Goal: Information Seeking & Learning: Check status

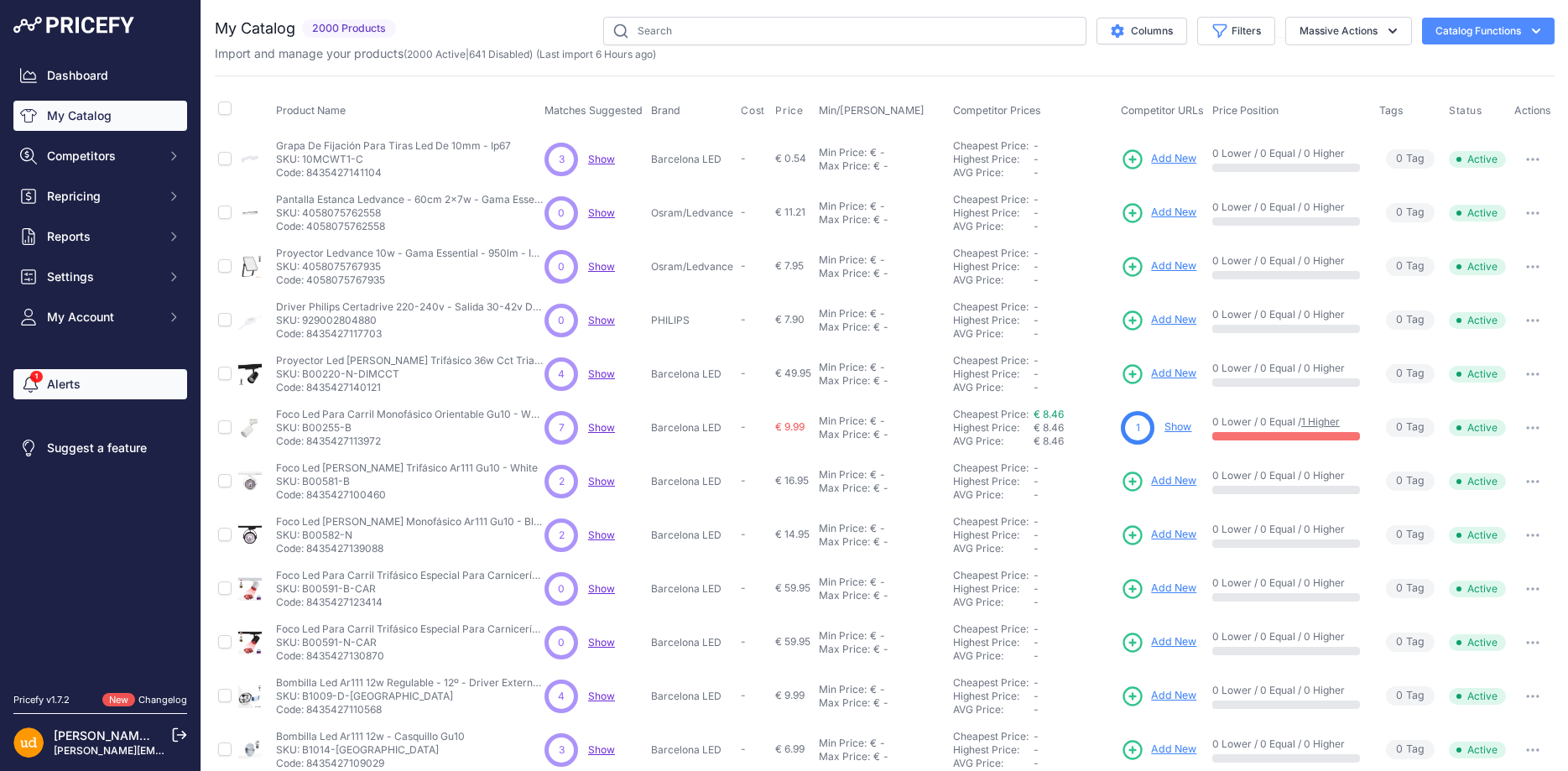
click at [54, 391] on link "Alerts" at bounding box center [100, 384] width 174 height 30
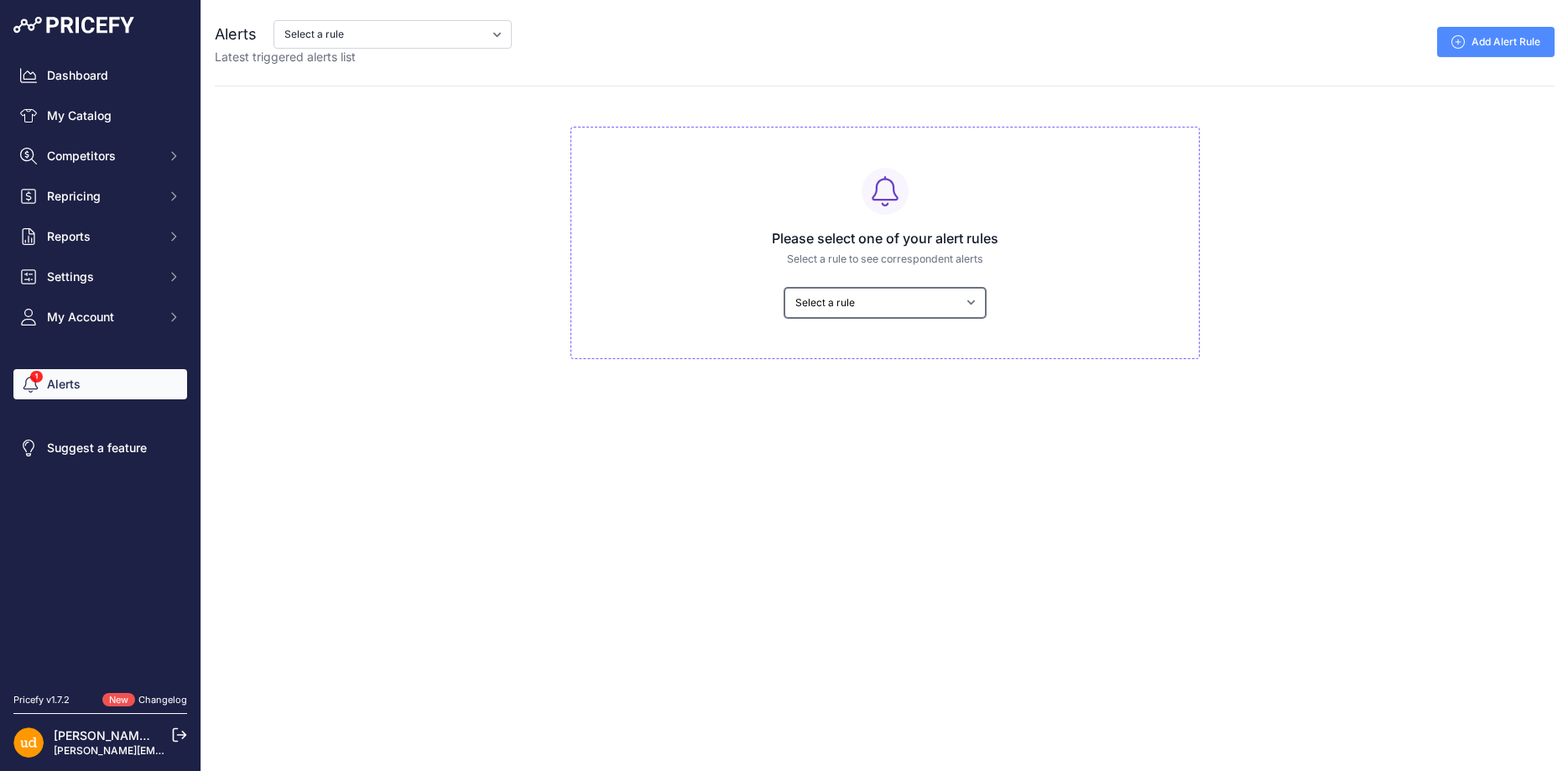
click at [785, 288] on select "Select a rule My competitors are 1% cheaper than me cambios de stock" at bounding box center [885, 302] width 201 height 30
select select "8442"
click option "My competitors are 1% cheaper than me" at bounding box center [0, 0] width 0 height 0
click at [859, 354] on div "Please select one of your alert rules Select a rule to see correspondent alerts…" at bounding box center [885, 243] width 629 height 232
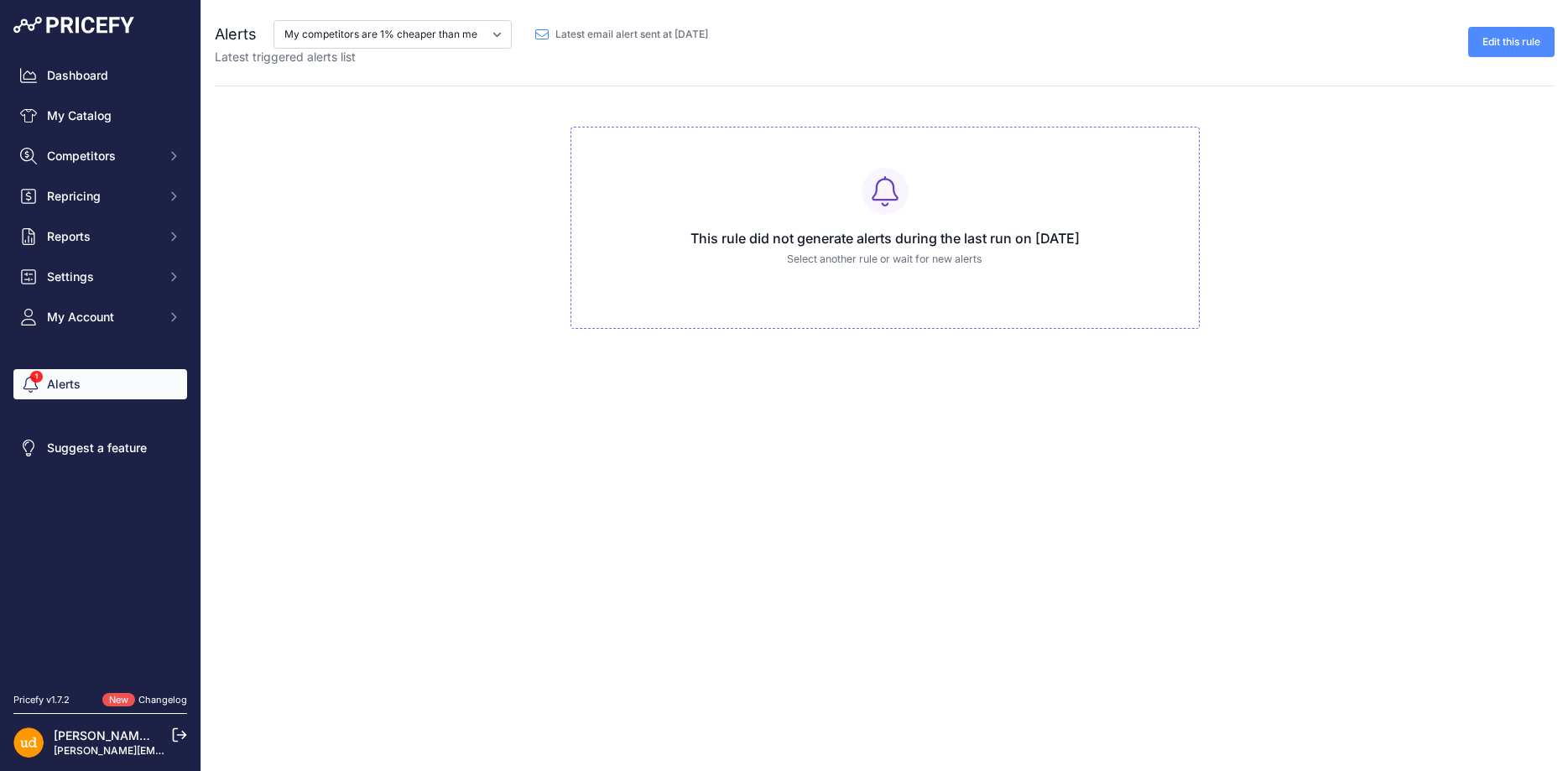
click at [1505, 42] on link "Edit this rule" at bounding box center [1512, 41] width 86 height 30
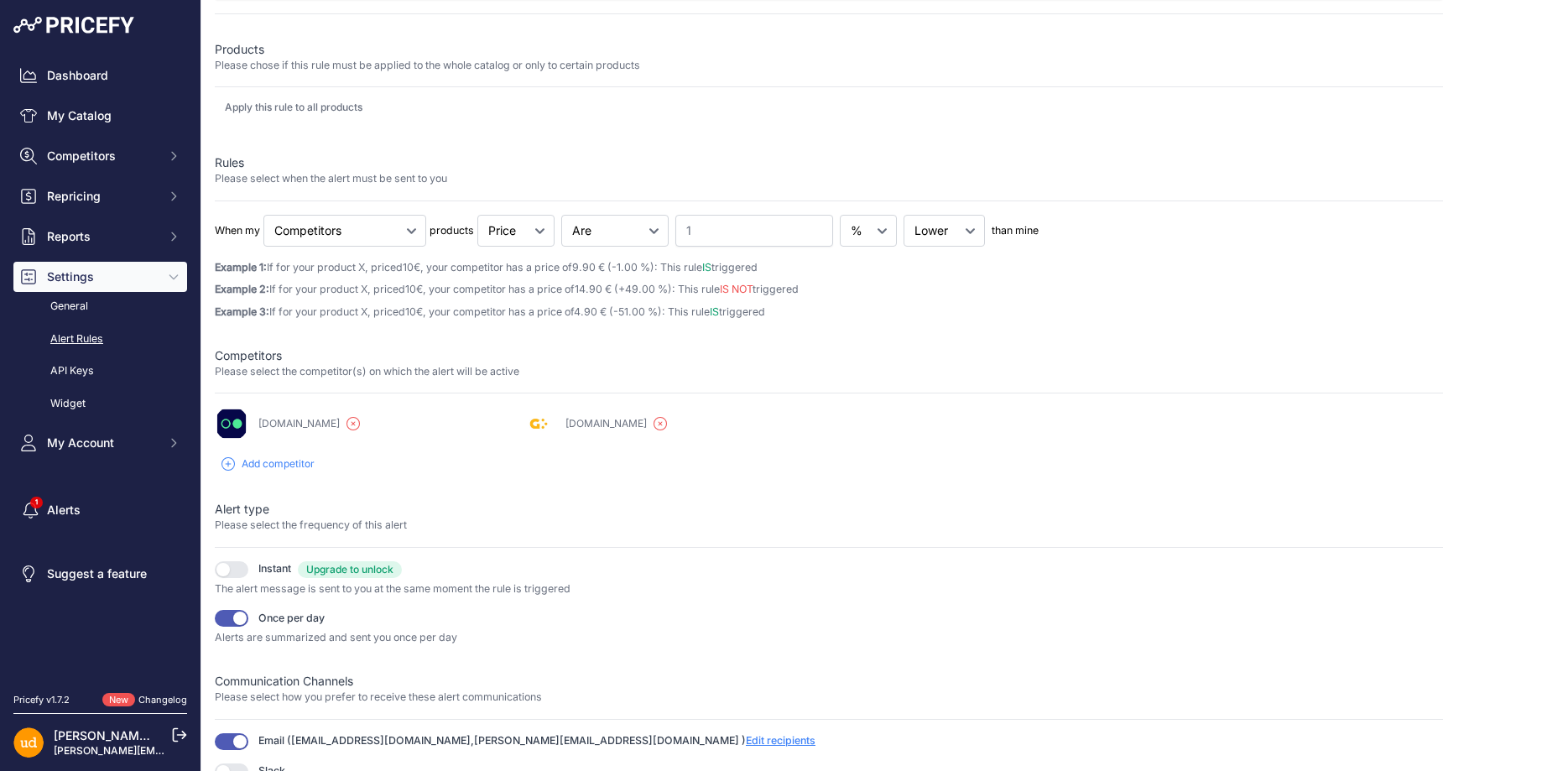
scroll to position [189, 0]
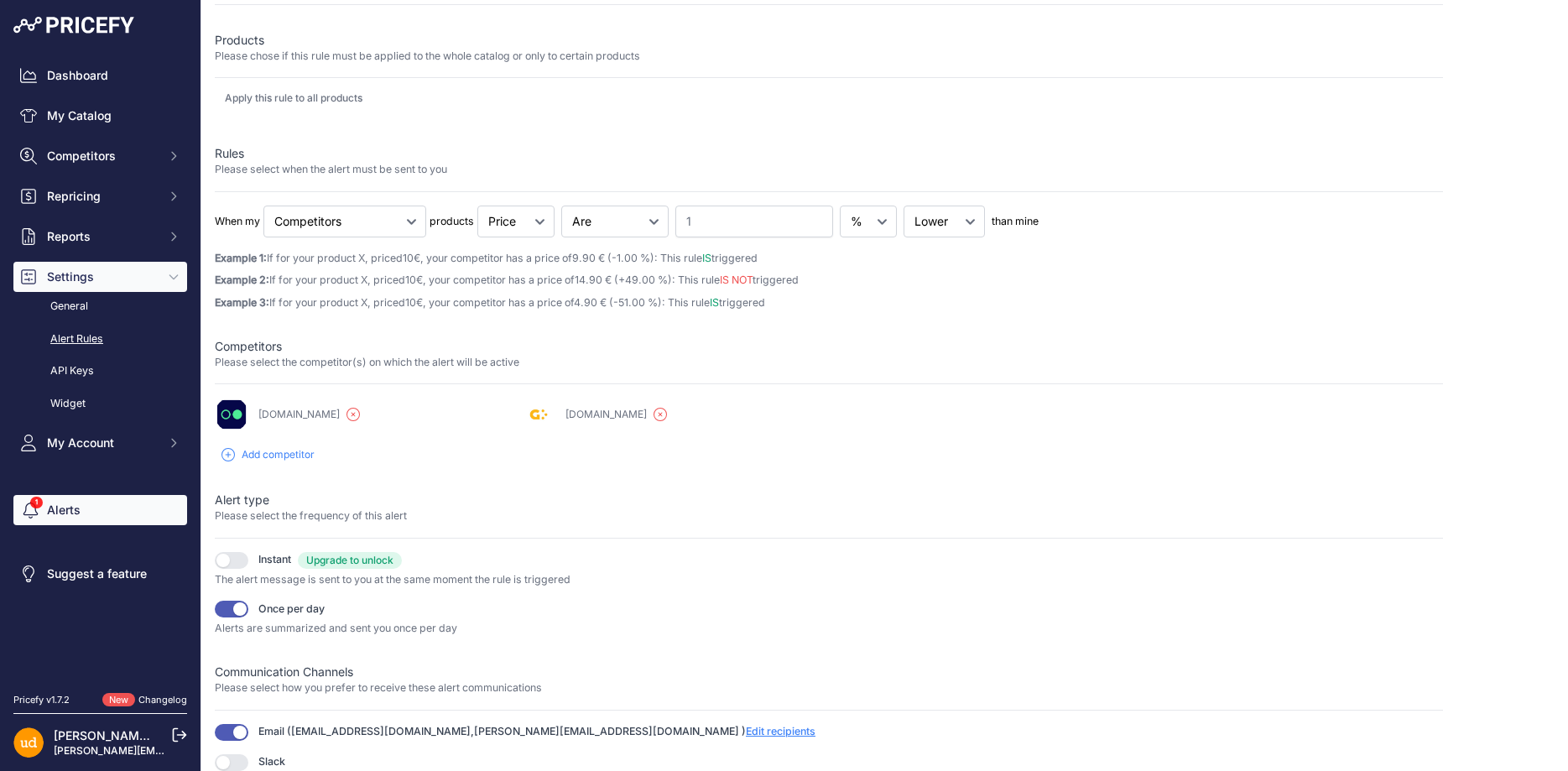
click at [59, 514] on link "Alerts" at bounding box center [100, 509] width 174 height 30
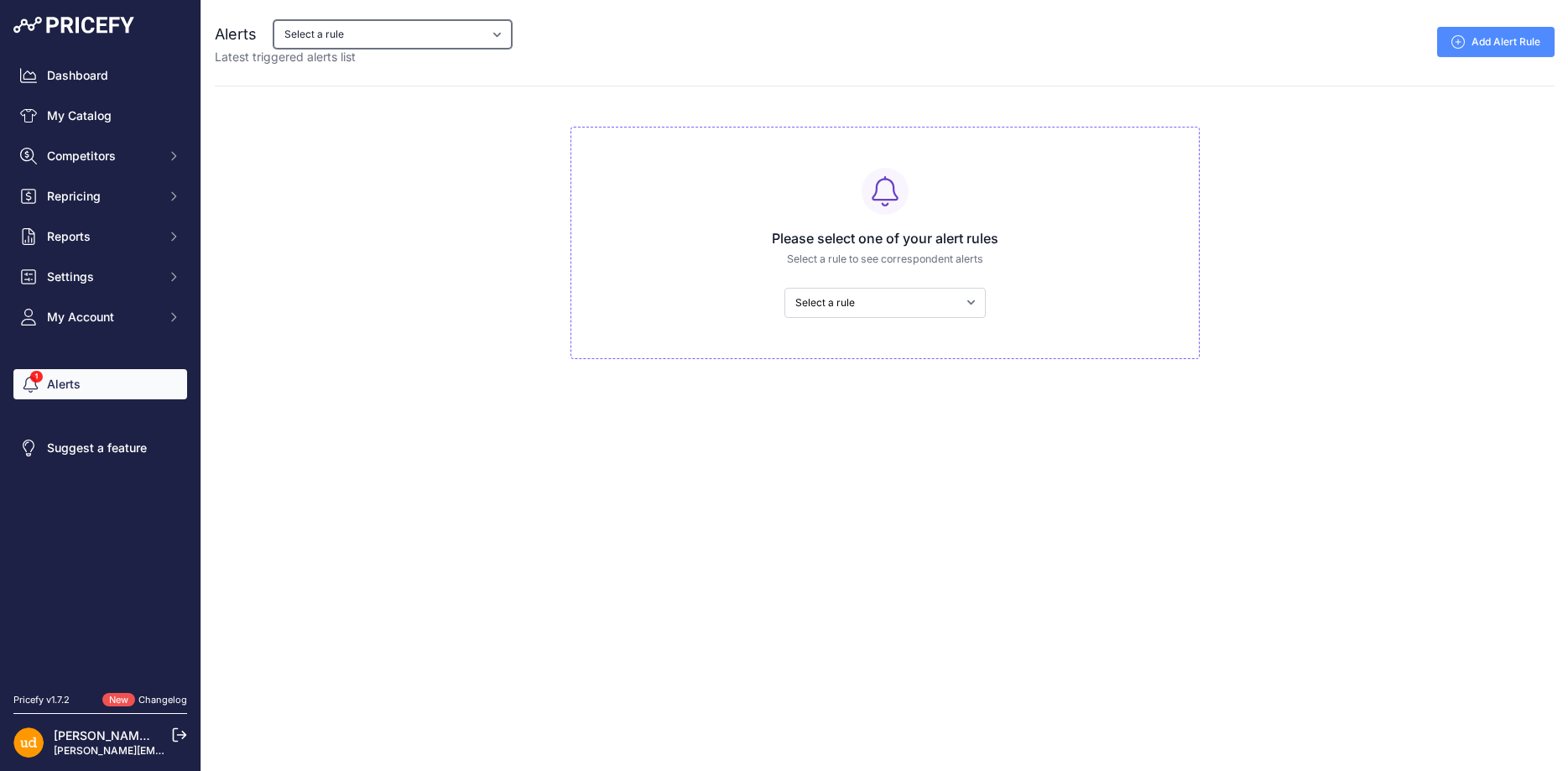
click at [274, 20] on select "Select a rule My competitors are 1% cheaper than me cambios de stock" at bounding box center [393, 34] width 238 height 28
select select "8442"
click option "My competitors are 1% cheaper than me" at bounding box center [0, 0] width 0 height 0
click at [383, 90] on div "Alerts Select a rule My competitors are 1% cheaper than me cambios de stock Lat…" at bounding box center [884, 180] width 1367 height 359
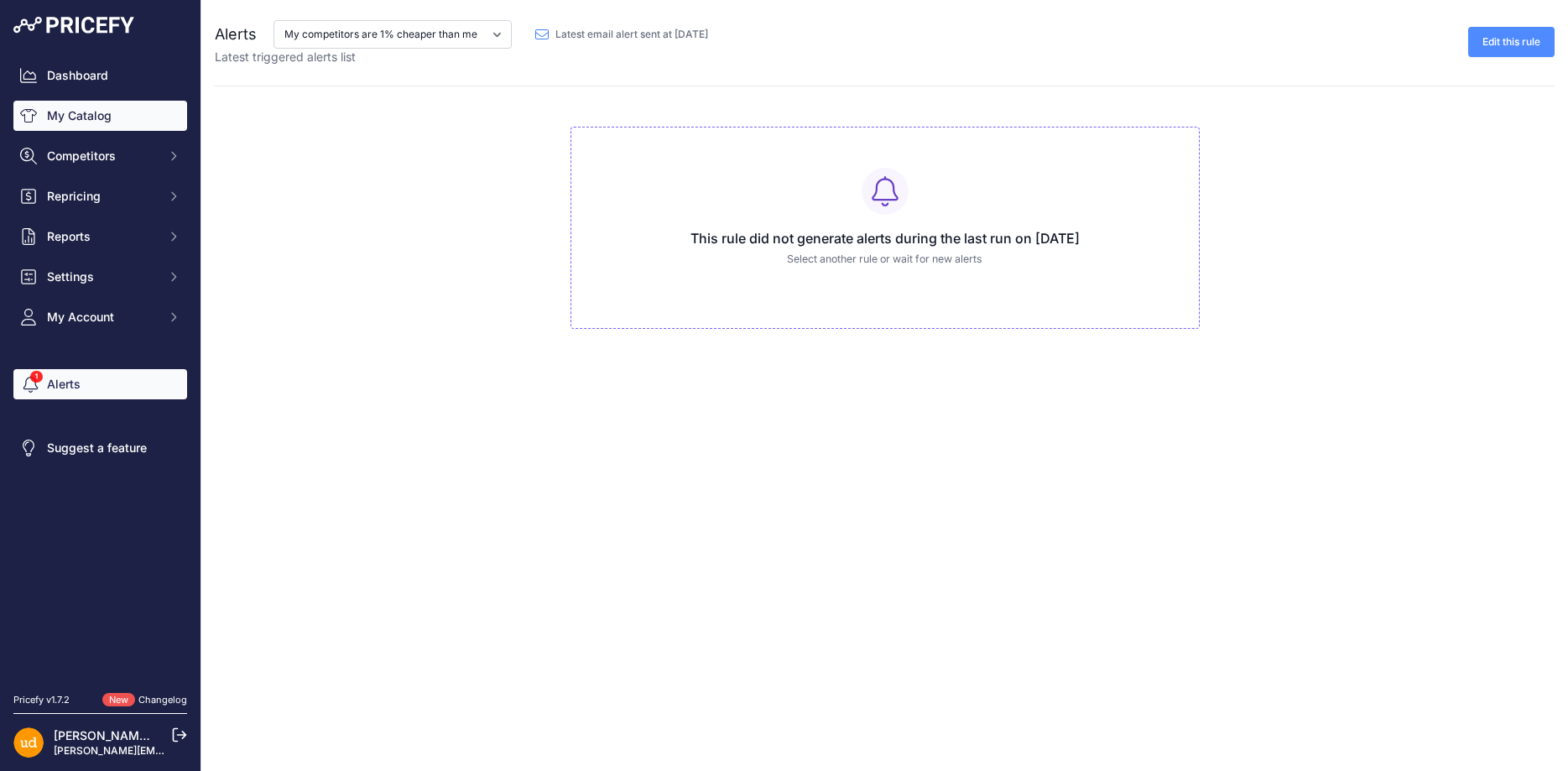
click at [90, 113] on link "My Catalog" at bounding box center [100, 116] width 174 height 30
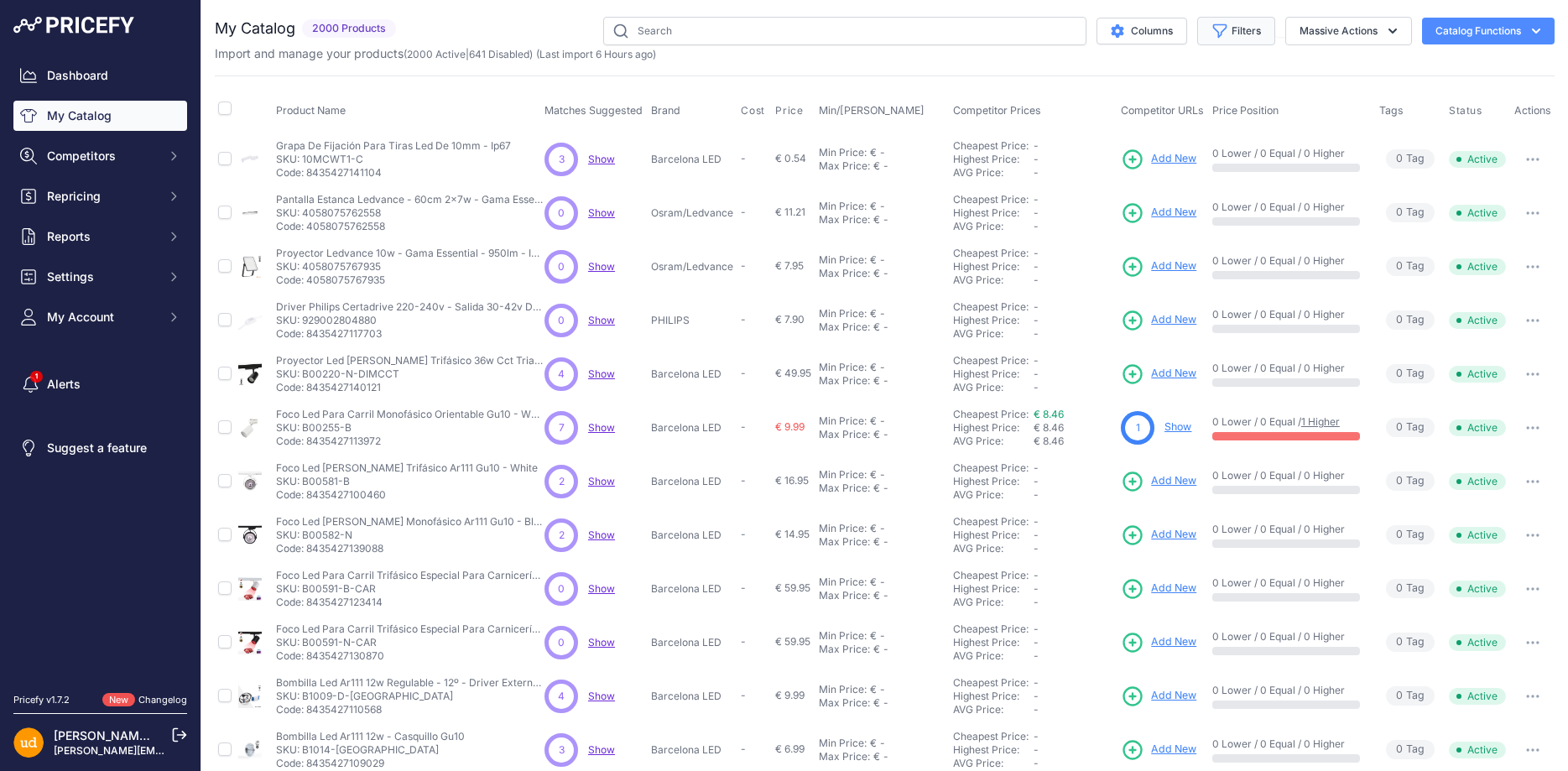
click at [1258, 23] on button "Filters" at bounding box center [1236, 30] width 78 height 28
click at [1101, 152] on select "Select an option Matched Unmatched" at bounding box center [1181, 166] width 161 height 28
select select "1"
click option "Matched" at bounding box center [0, 0] width 0 height 0
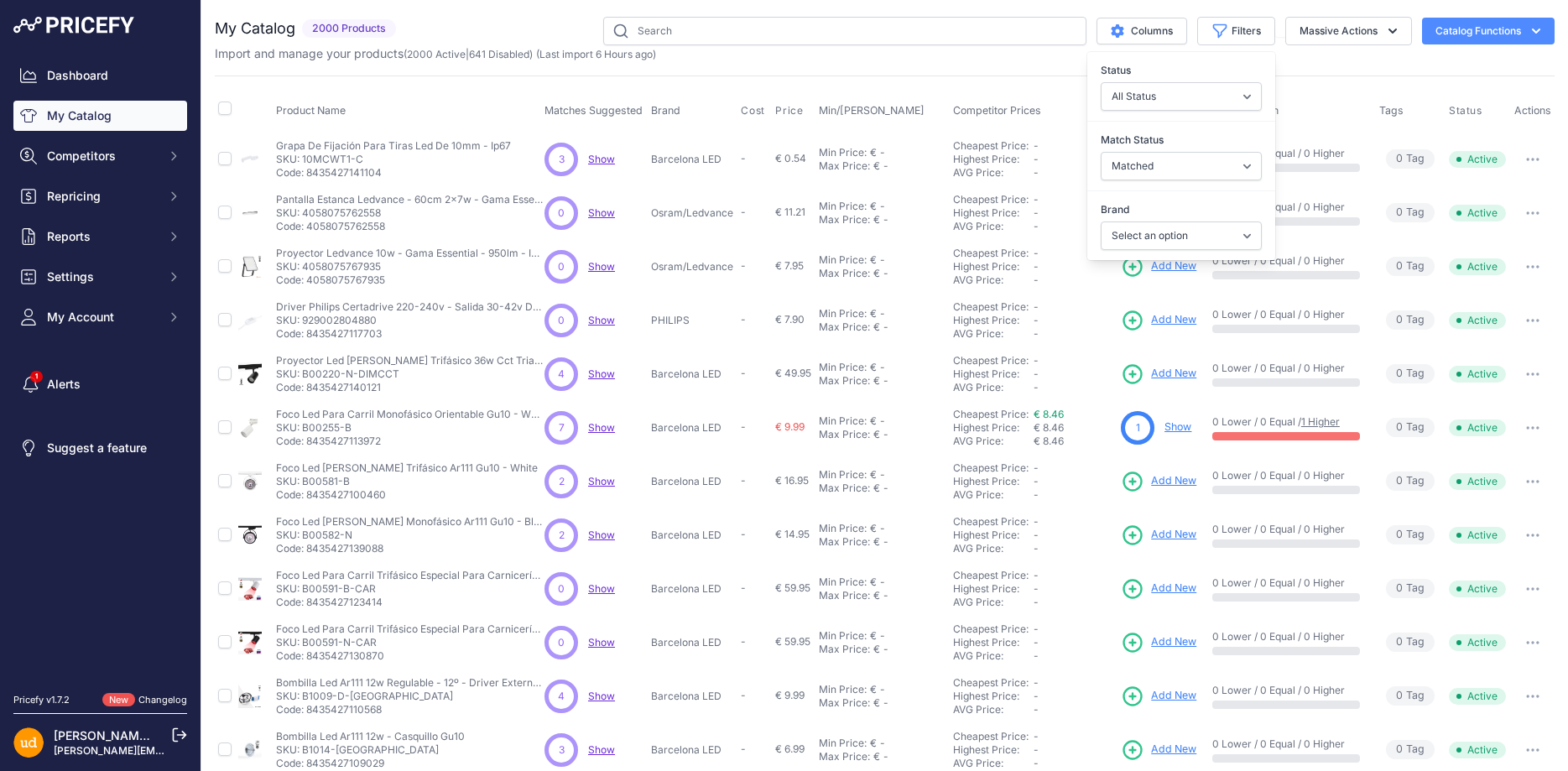
click at [1136, 218] on label "Brand" at bounding box center [1181, 209] width 161 height 16
click at [1136, 222] on select "Select an option Barcelona LED FUMAGALLI GTV Mi Light ONLUMI Osram/Ledvance Pan…" at bounding box center [1181, 236] width 161 height 28
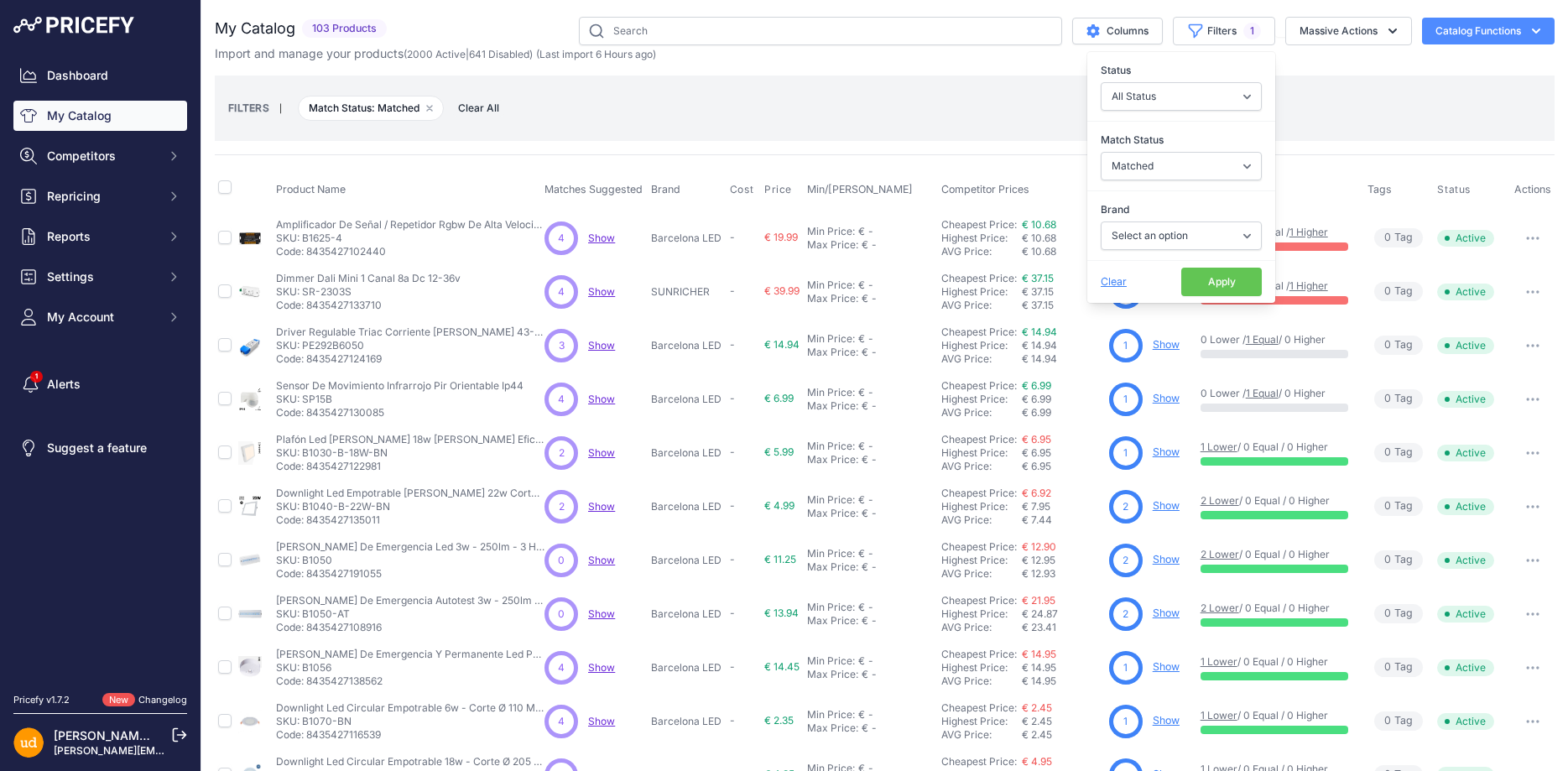
click at [1229, 285] on button "Apply" at bounding box center [1221, 281] width 80 height 28
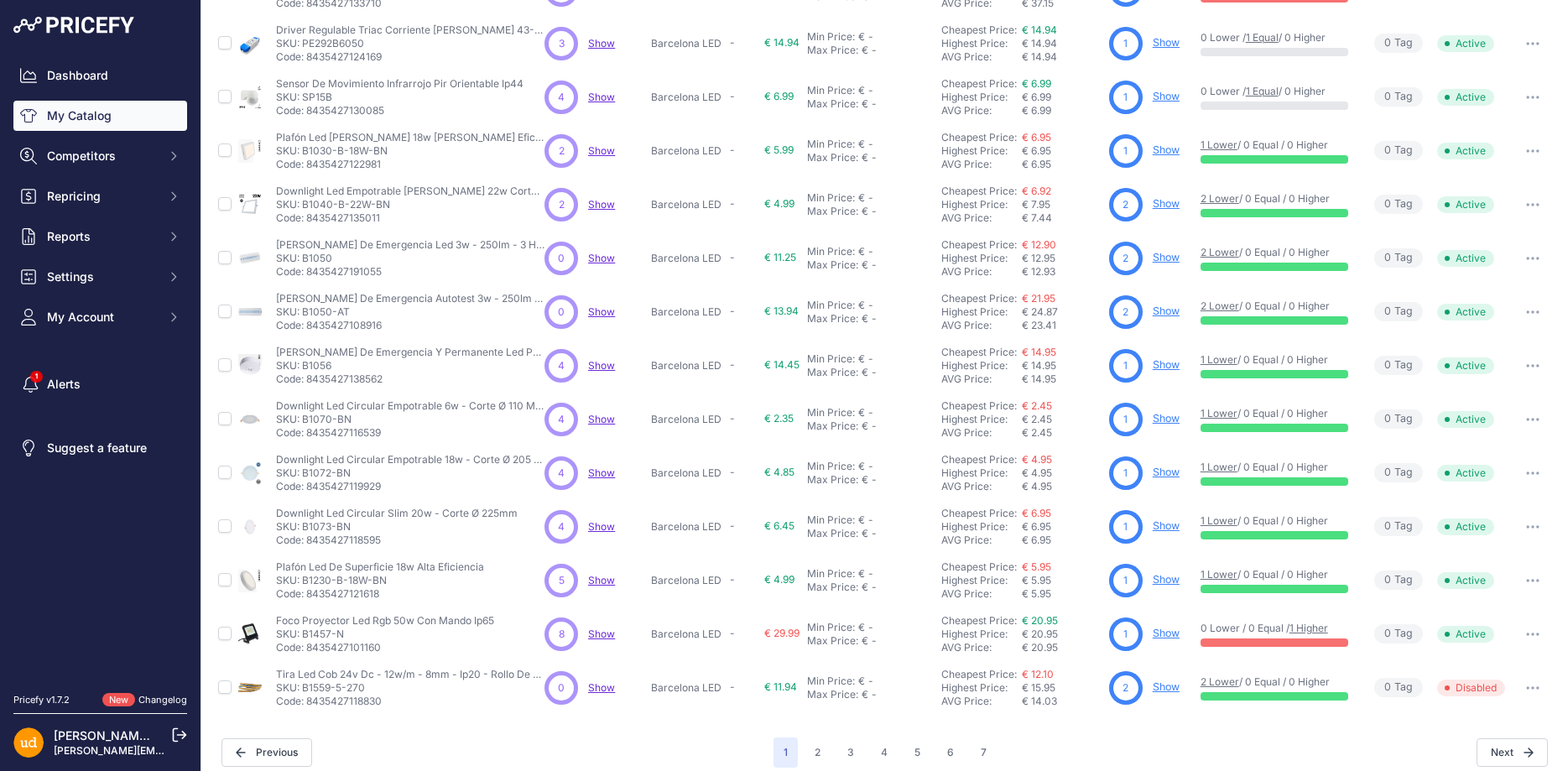
scroll to position [314, 0]
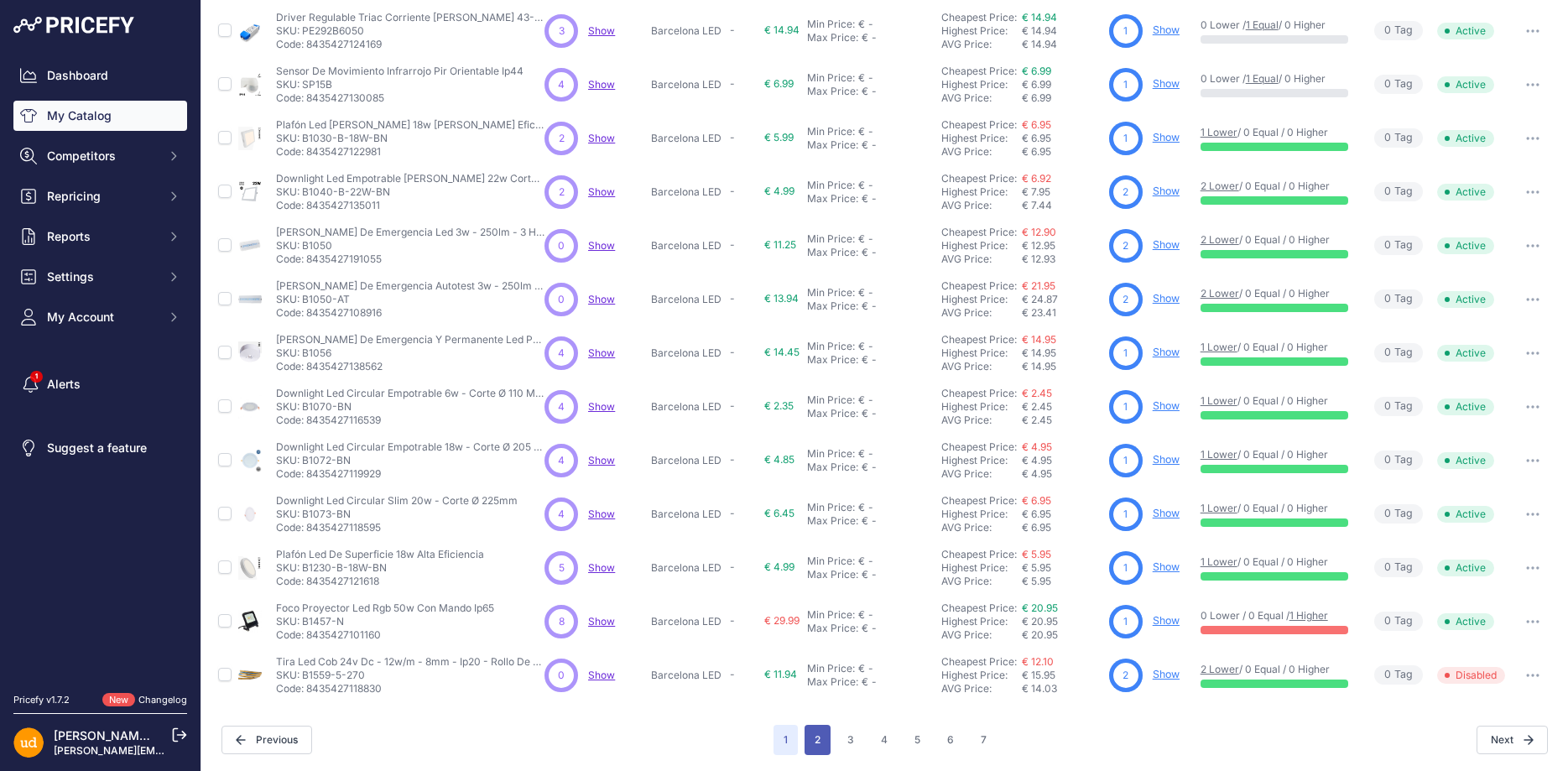
click at [823, 740] on button "2" at bounding box center [818, 740] width 26 height 30
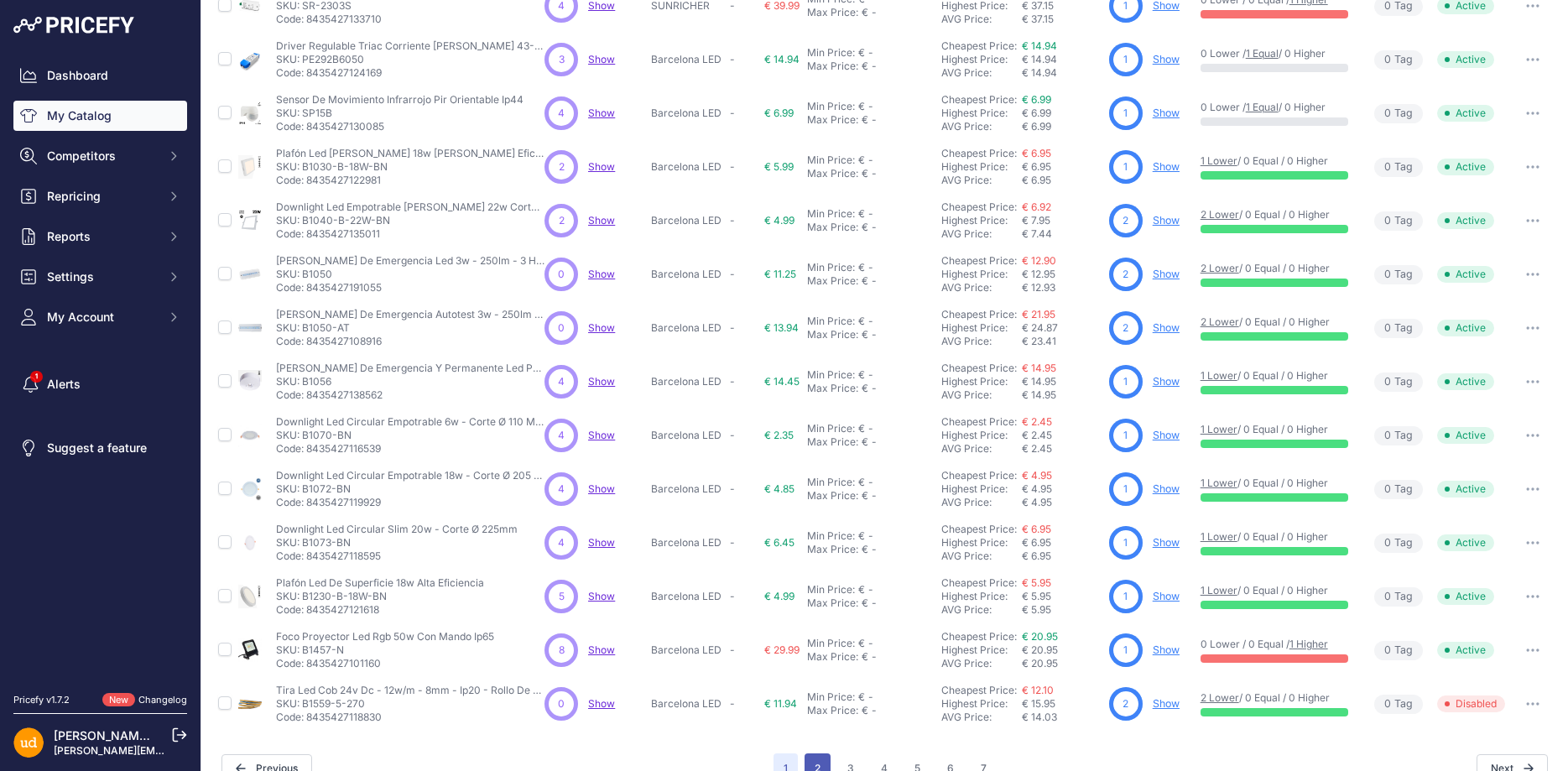
click at [823, 754] on button "2" at bounding box center [818, 768] width 26 height 30
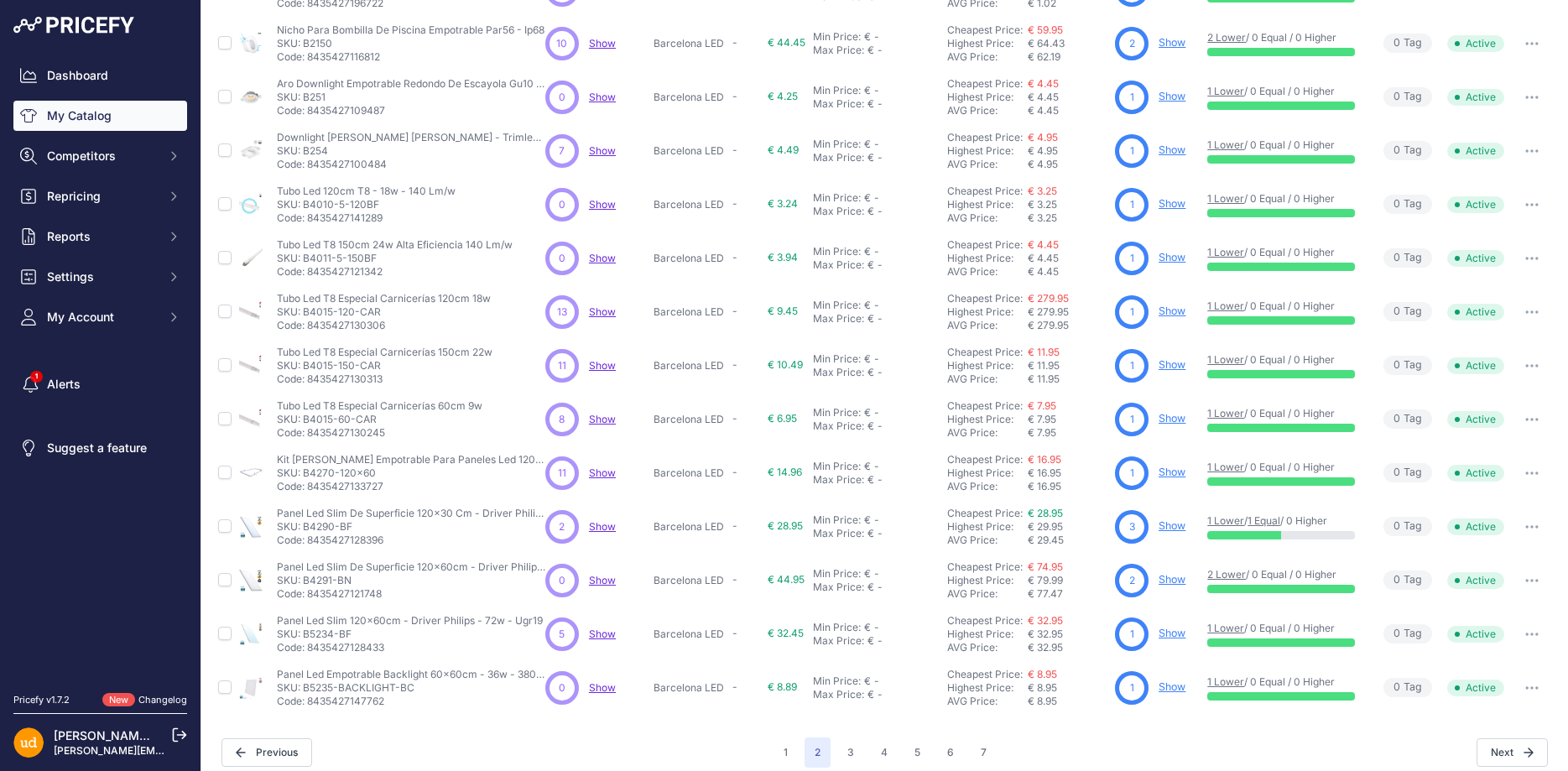
scroll to position [314, 0]
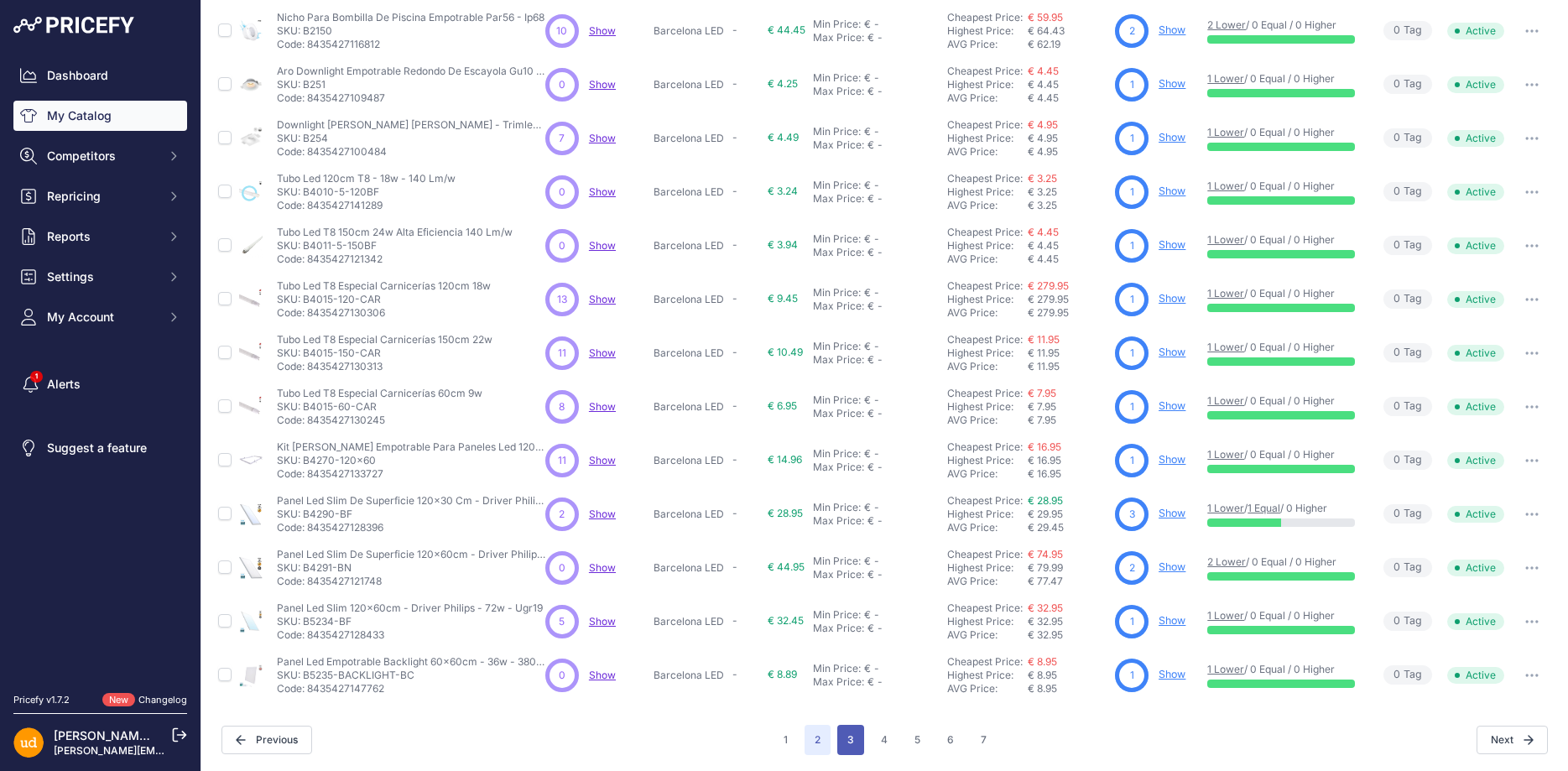
click at [851, 741] on button "3" at bounding box center [850, 740] width 27 height 30
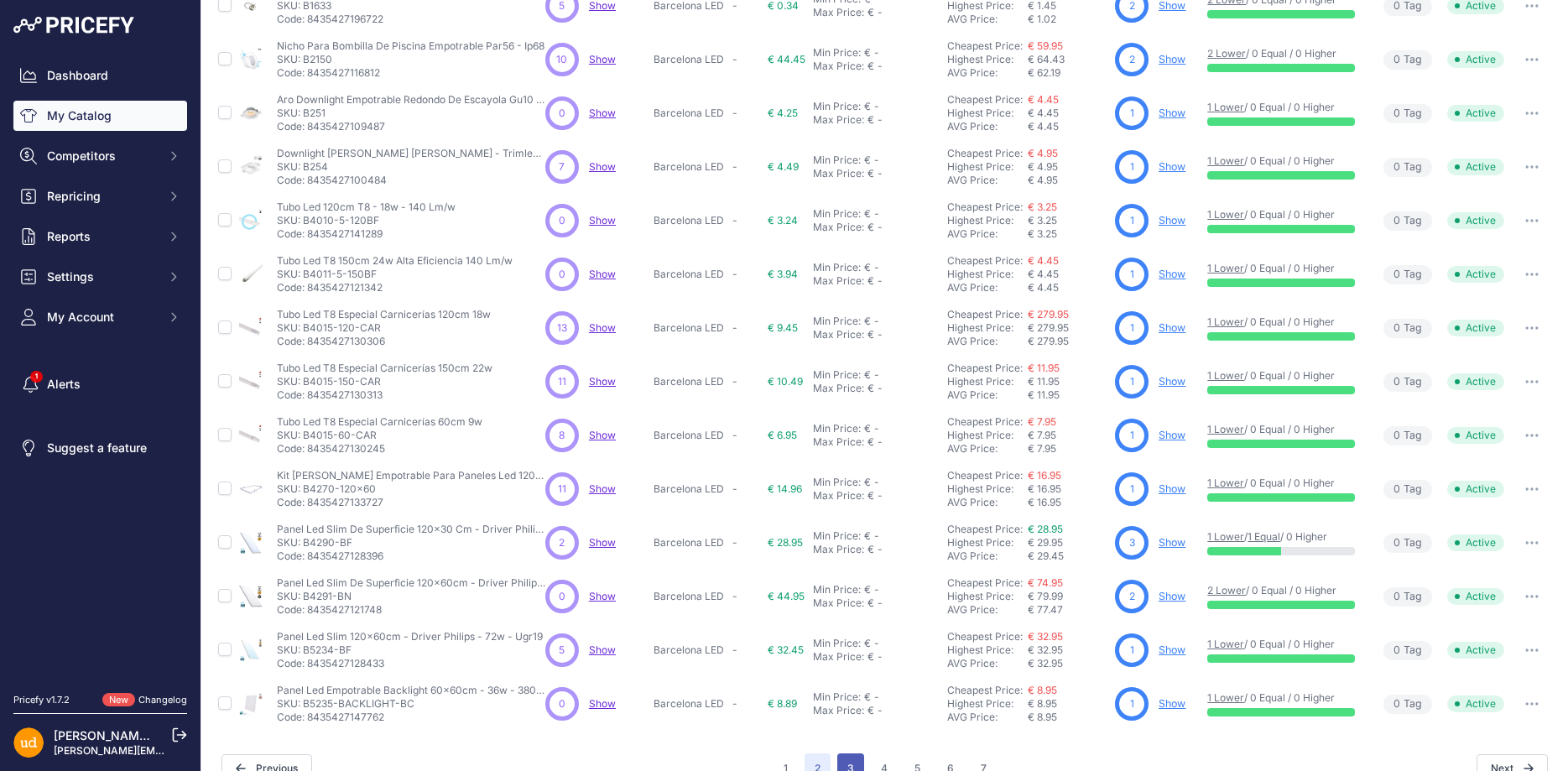
scroll to position [344, 0]
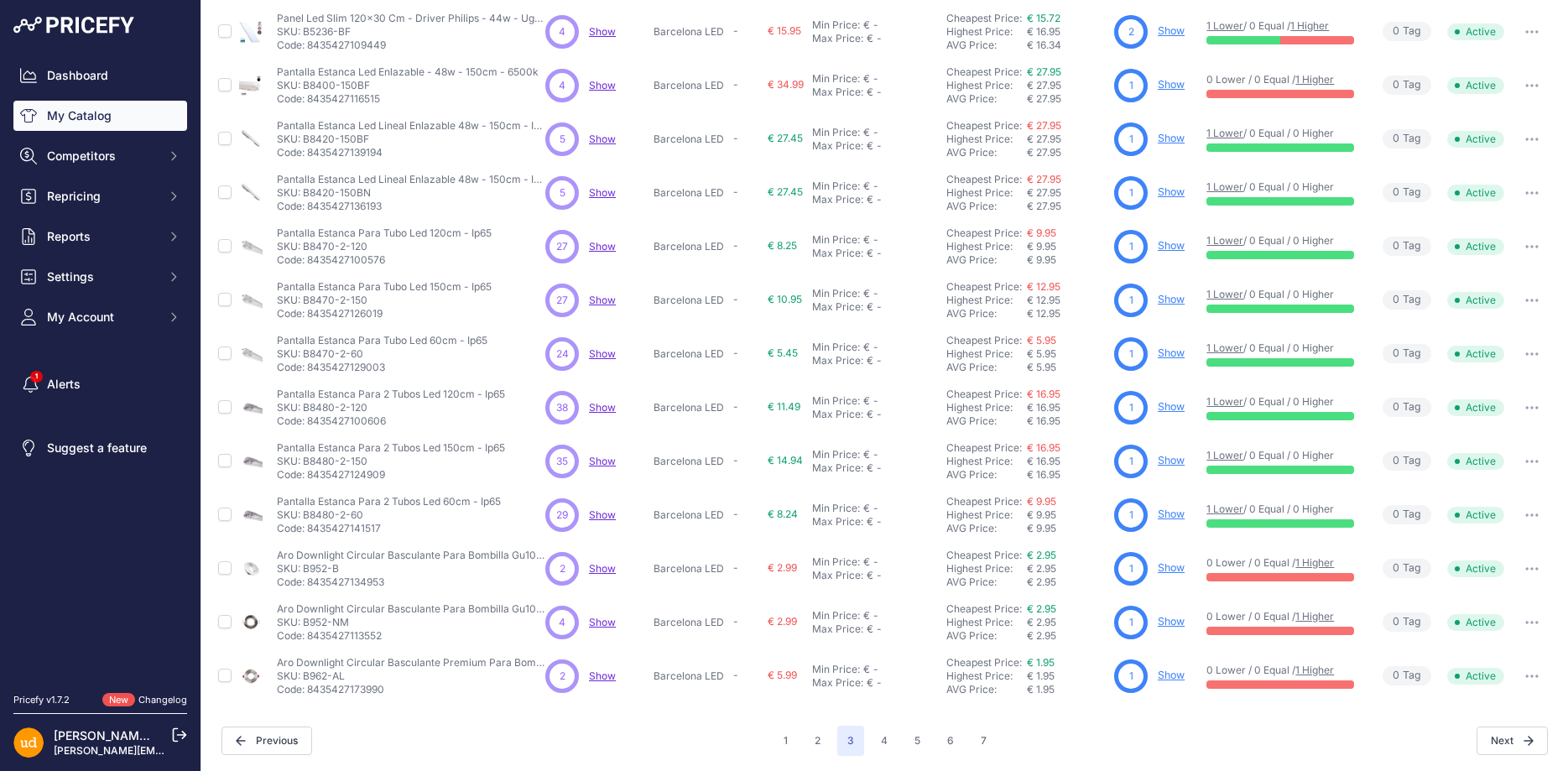
scroll to position [314, 0]
click at [889, 736] on button "4" at bounding box center [884, 740] width 27 height 30
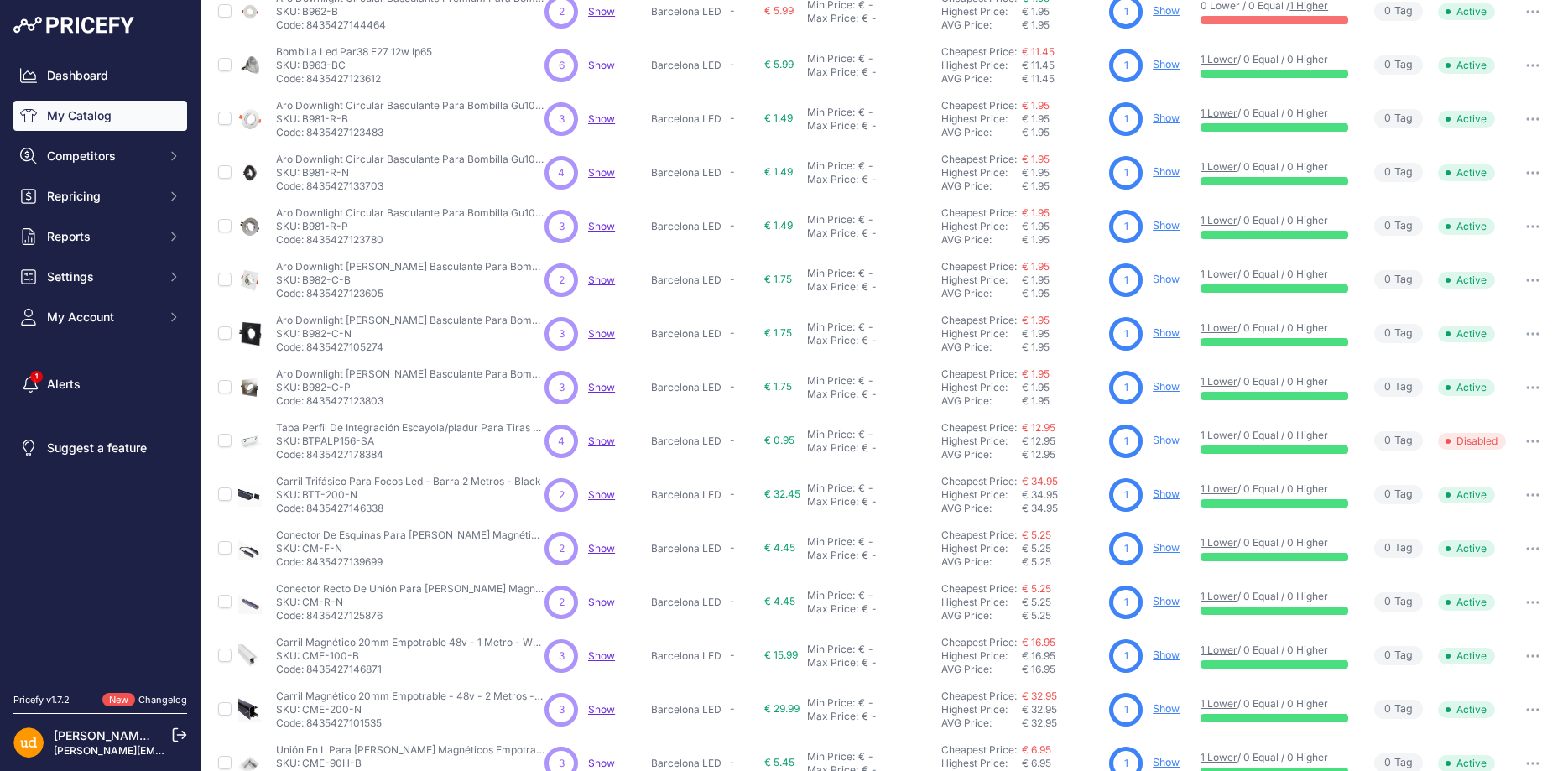
scroll to position [314, 0]
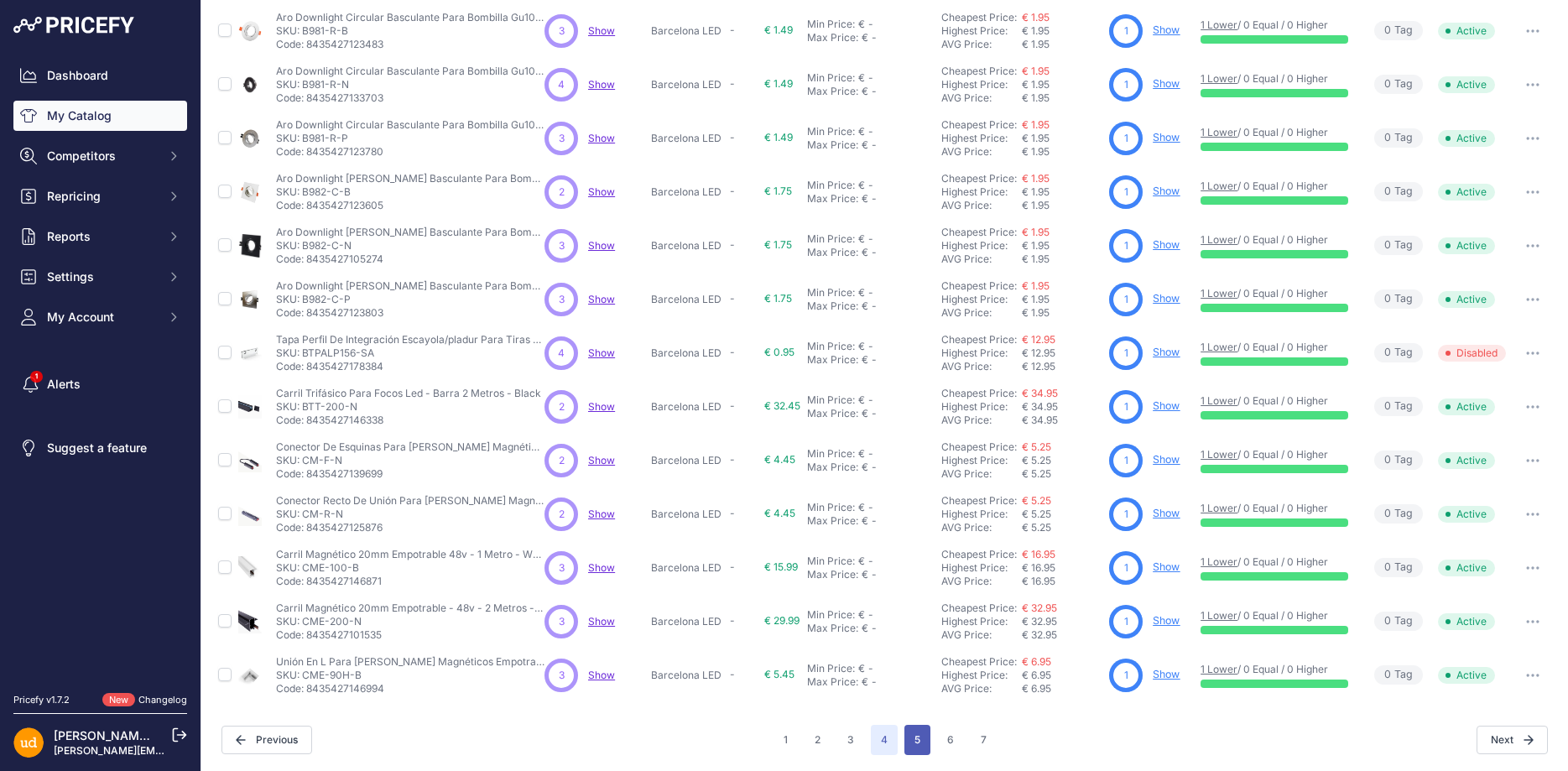
click at [919, 743] on button "5" at bounding box center [918, 740] width 26 height 30
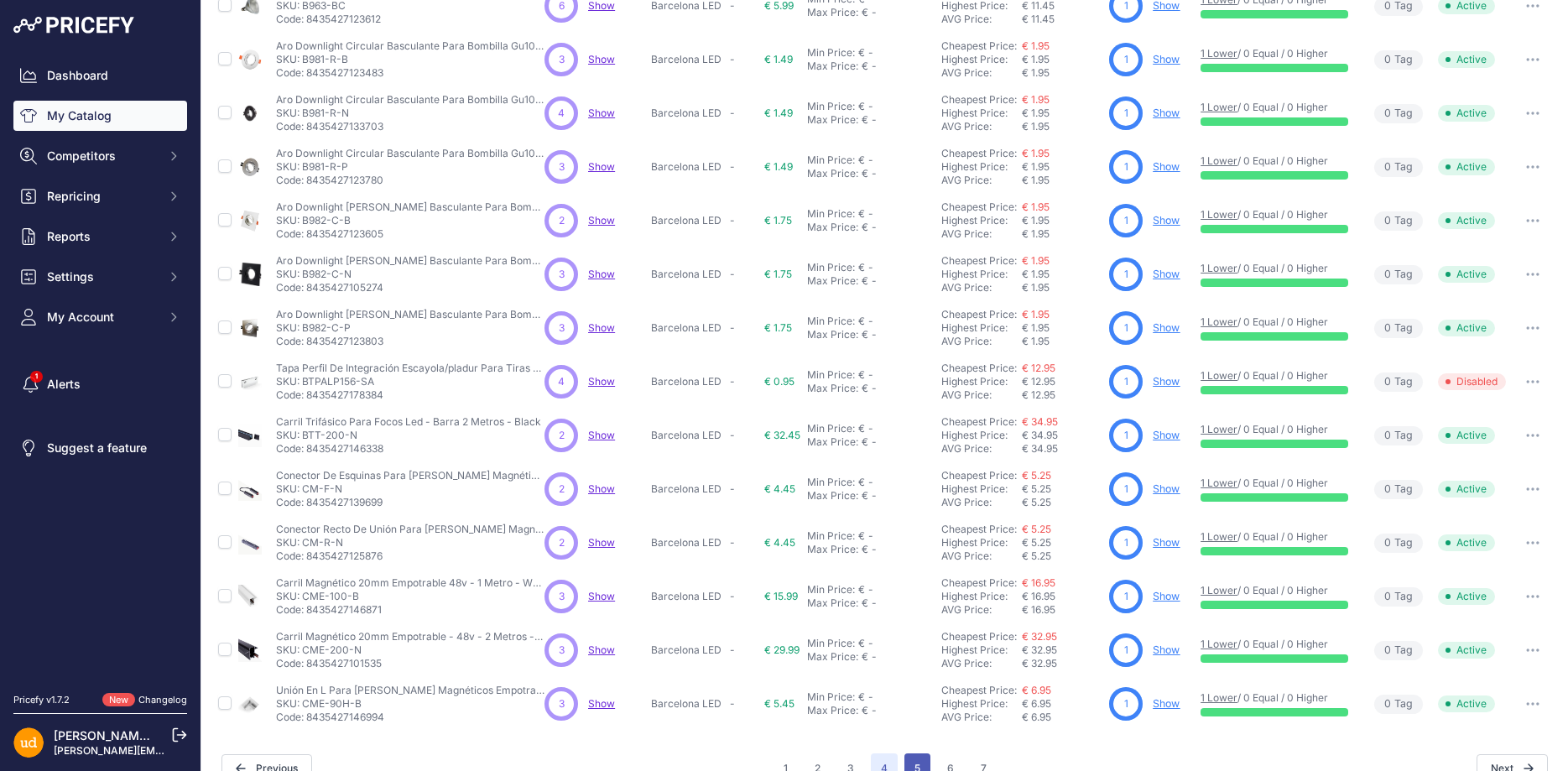
scroll to position [344, 0]
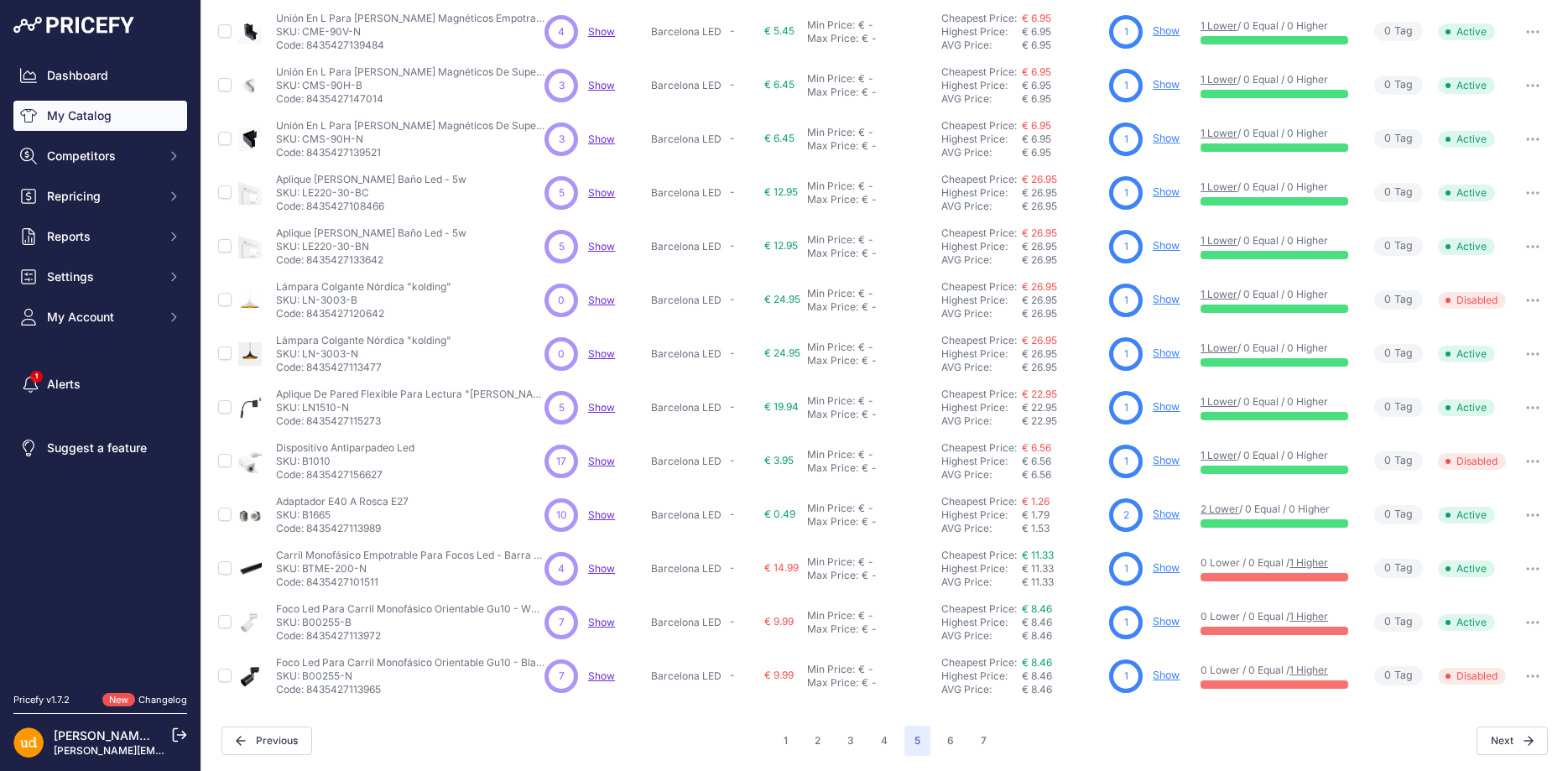
scroll to position [314, 0]
click at [945, 740] on button "6" at bounding box center [951, 740] width 27 height 30
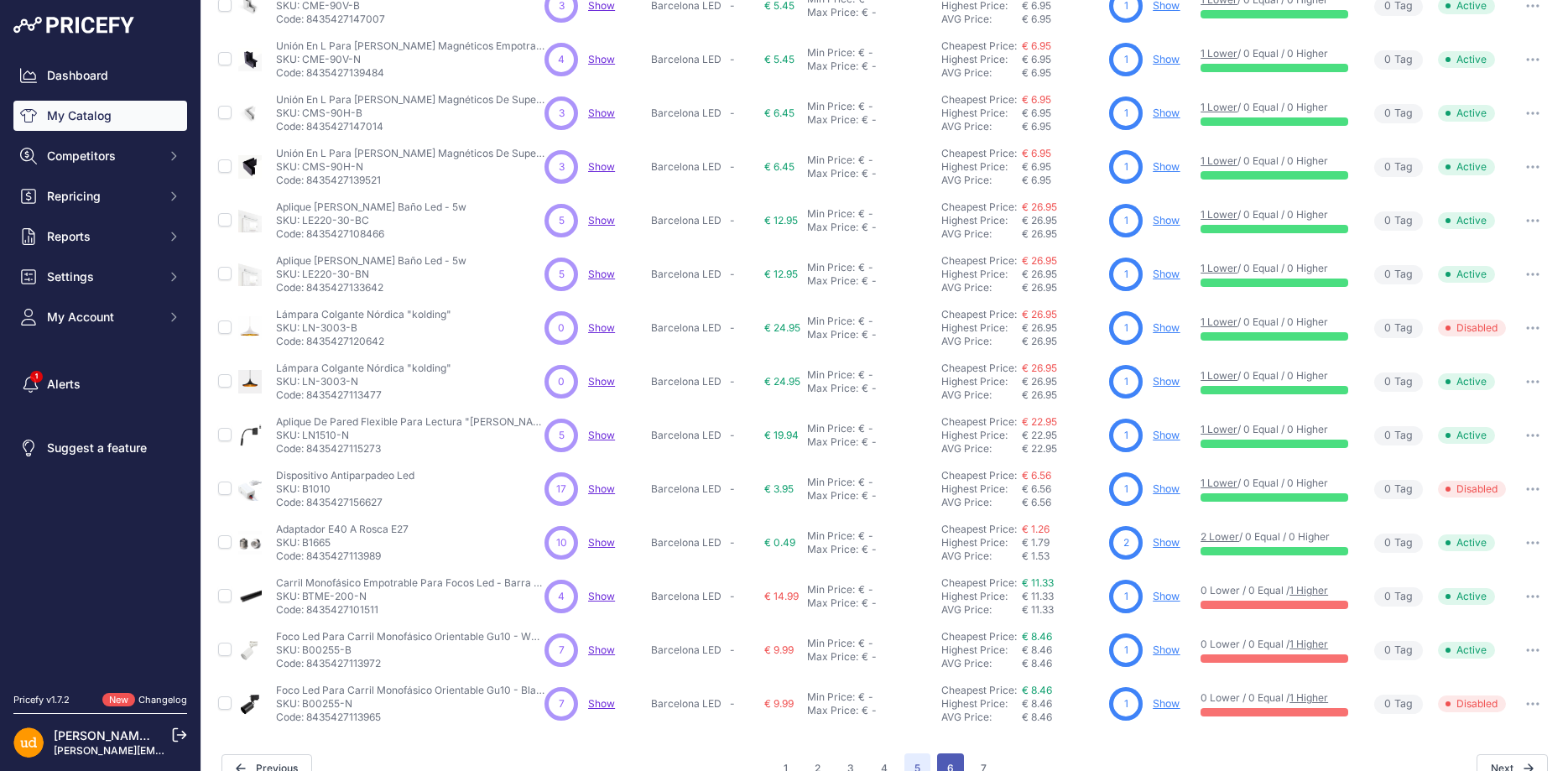
scroll to position [344, 0]
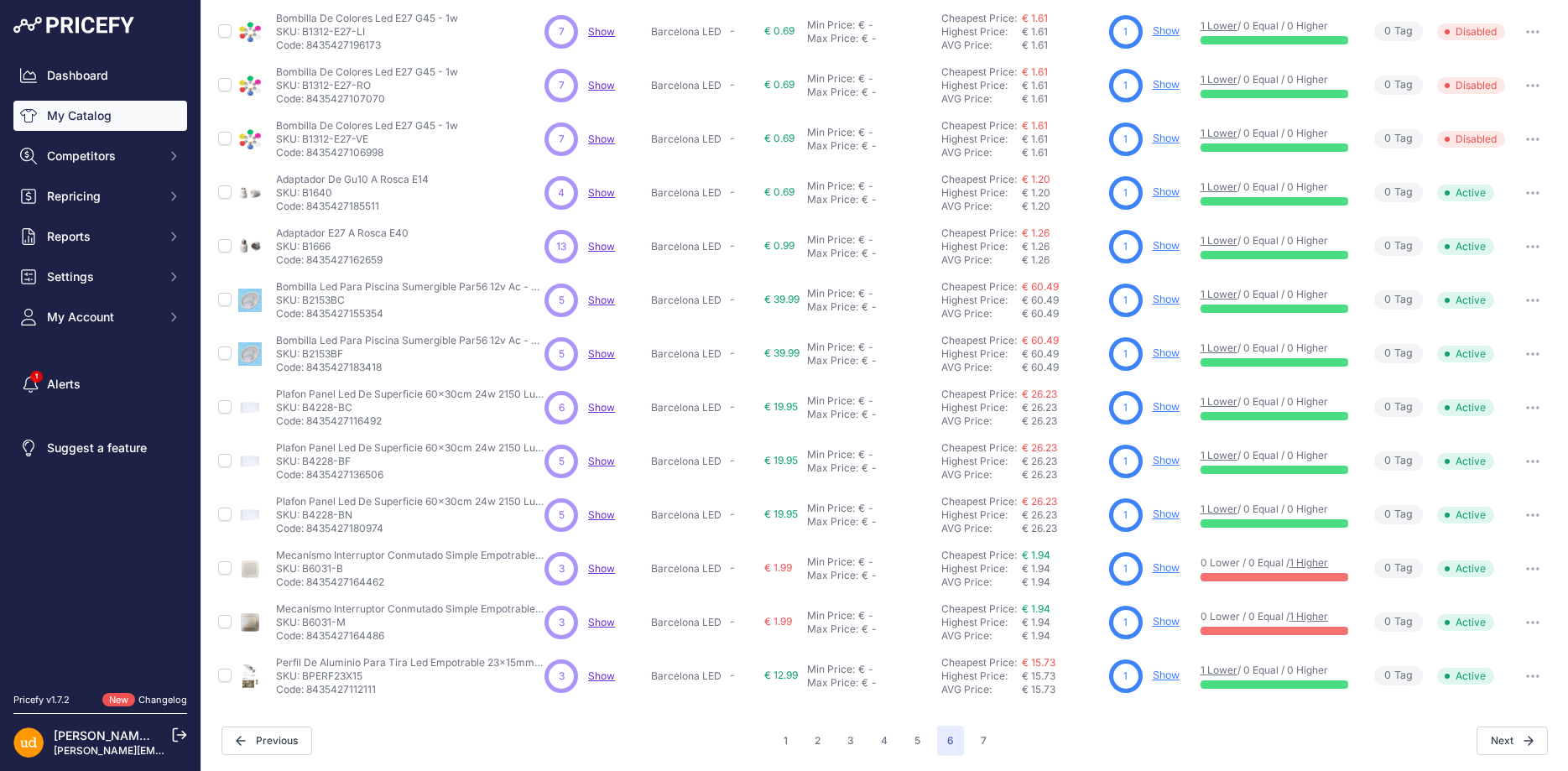
scroll to position [314, 0]
click at [979, 737] on button "7" at bounding box center [983, 740] width 26 height 30
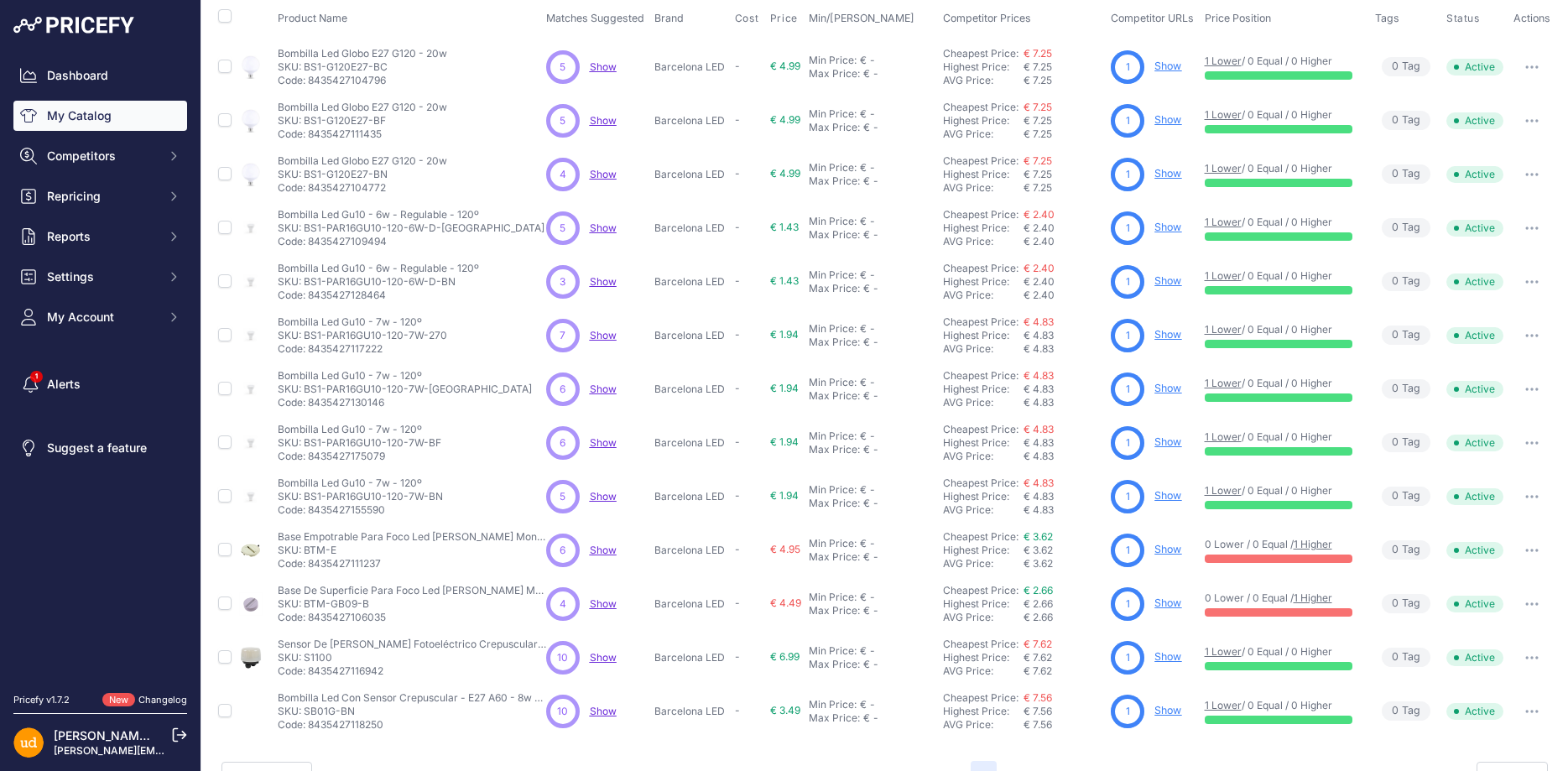
scroll to position [207, 0]
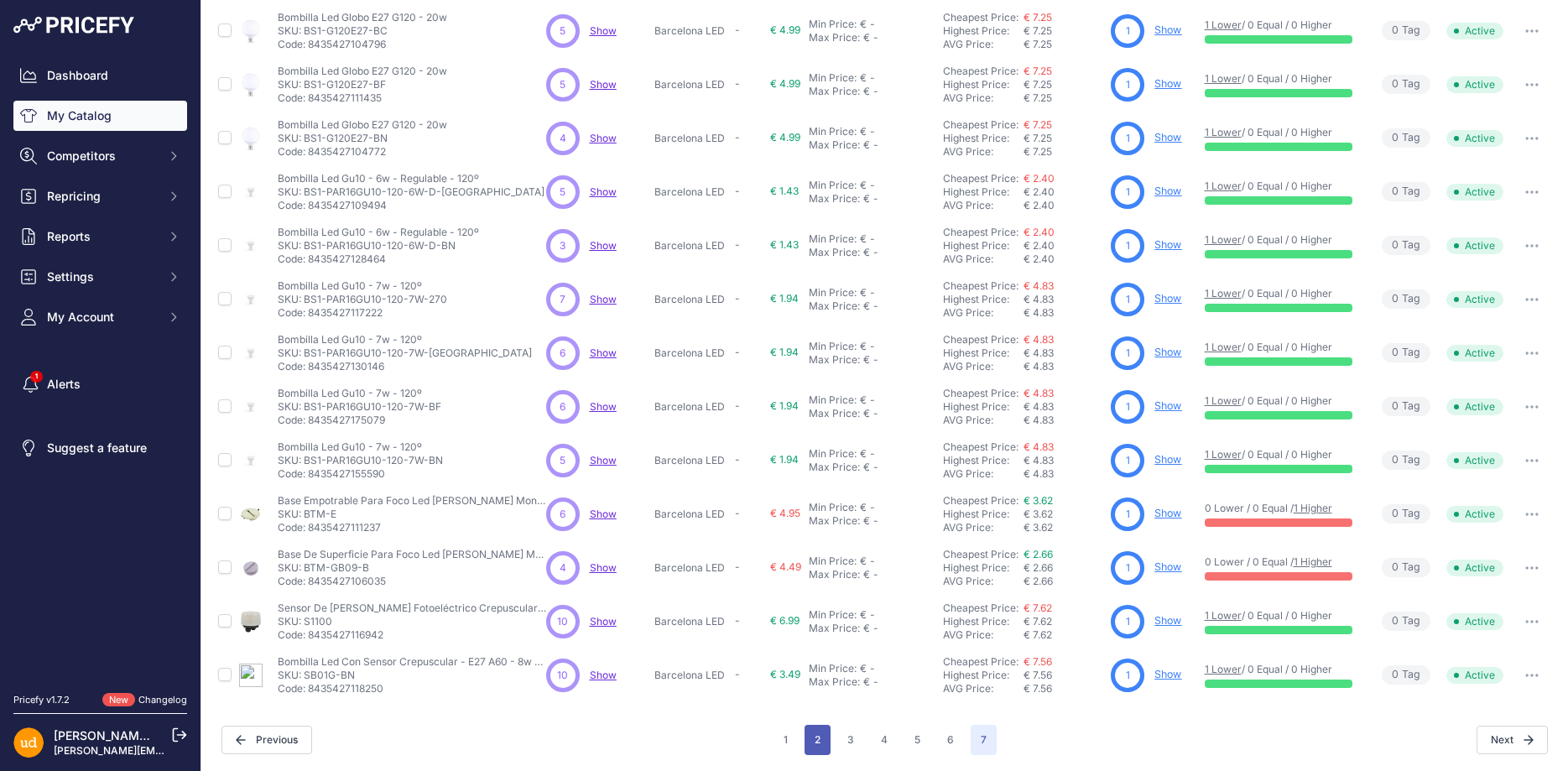
click at [816, 737] on button "2" at bounding box center [818, 740] width 26 height 30
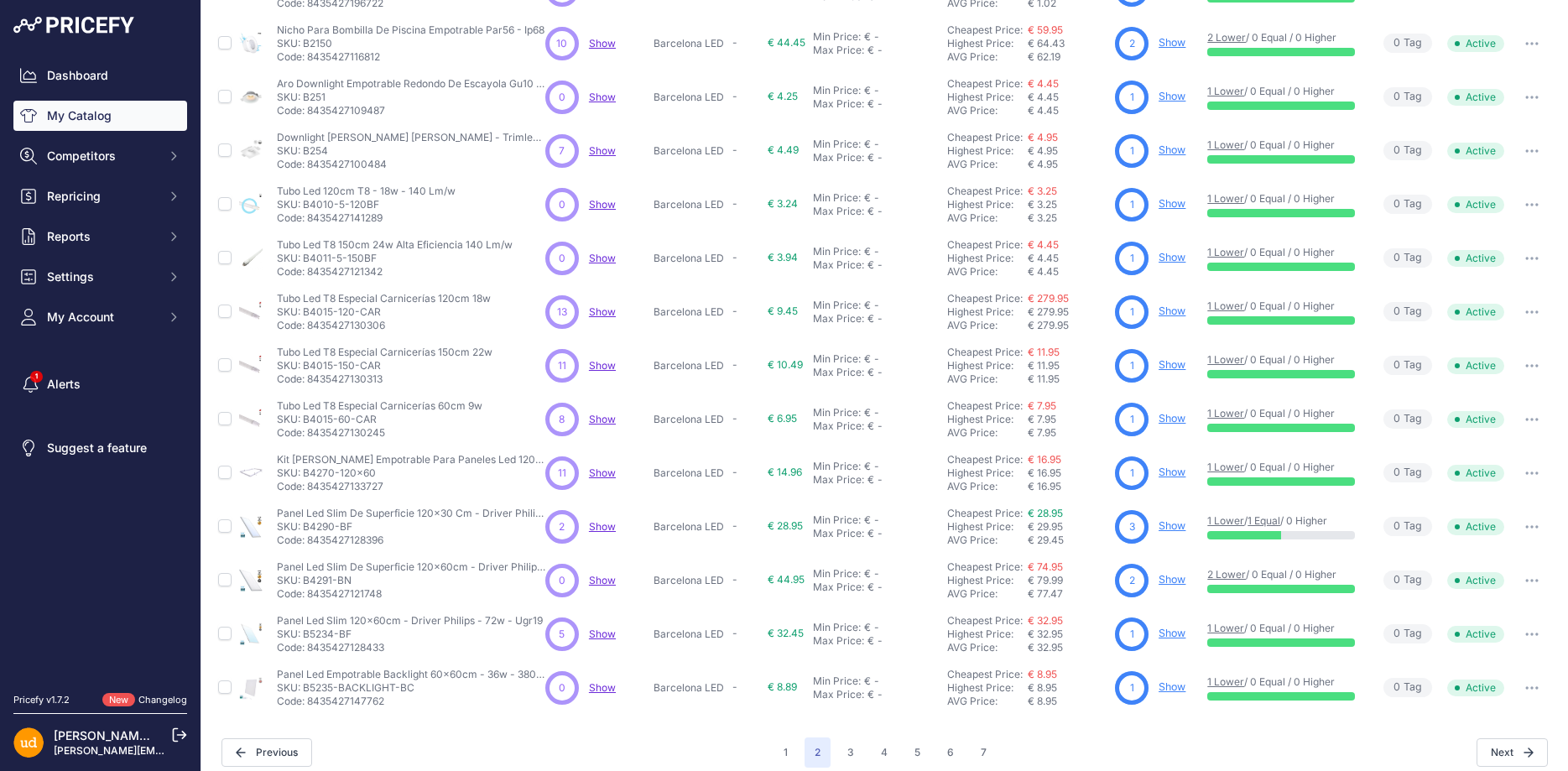
scroll to position [314, 0]
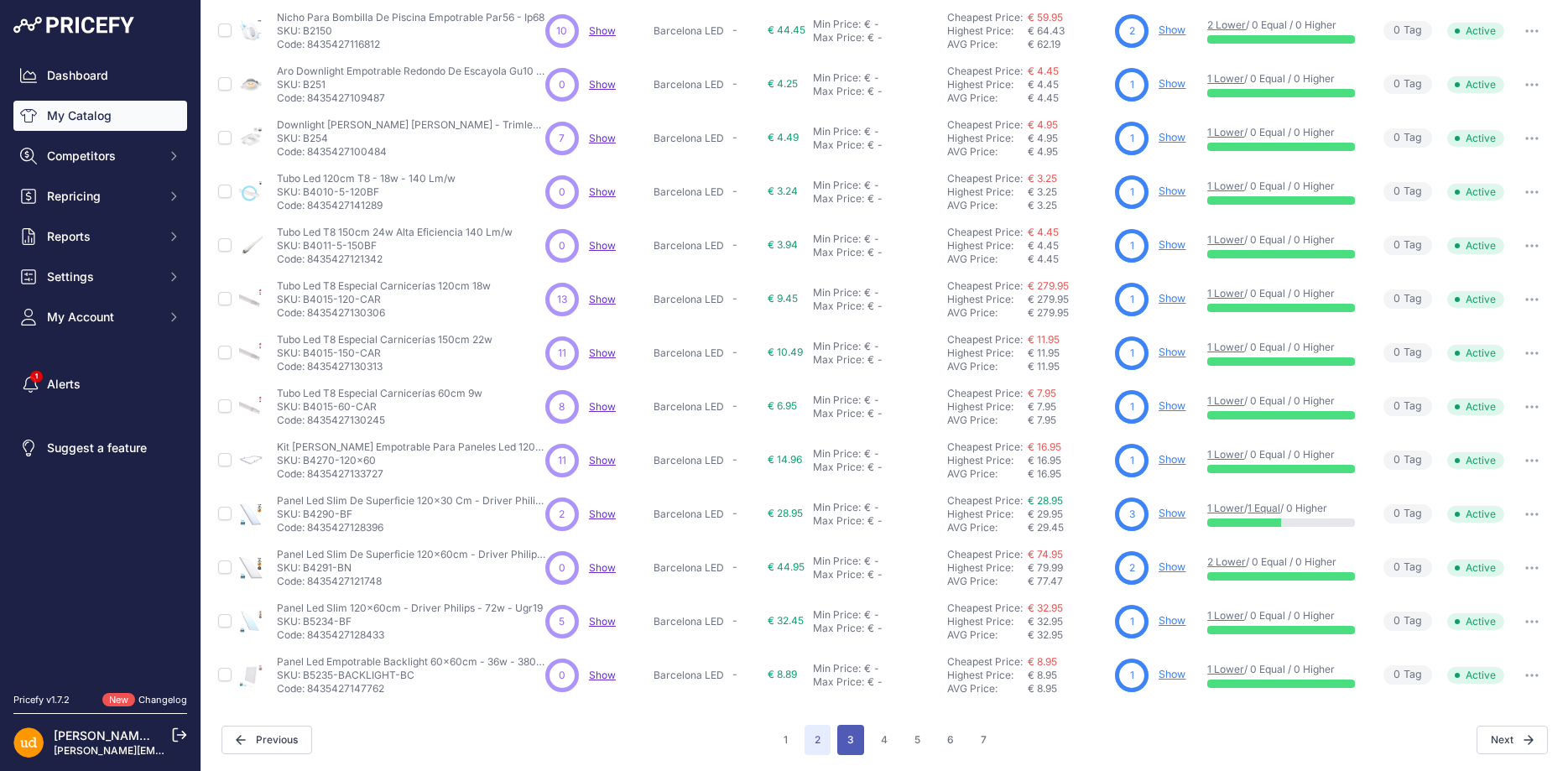
click at [849, 737] on button "3" at bounding box center [850, 740] width 27 height 30
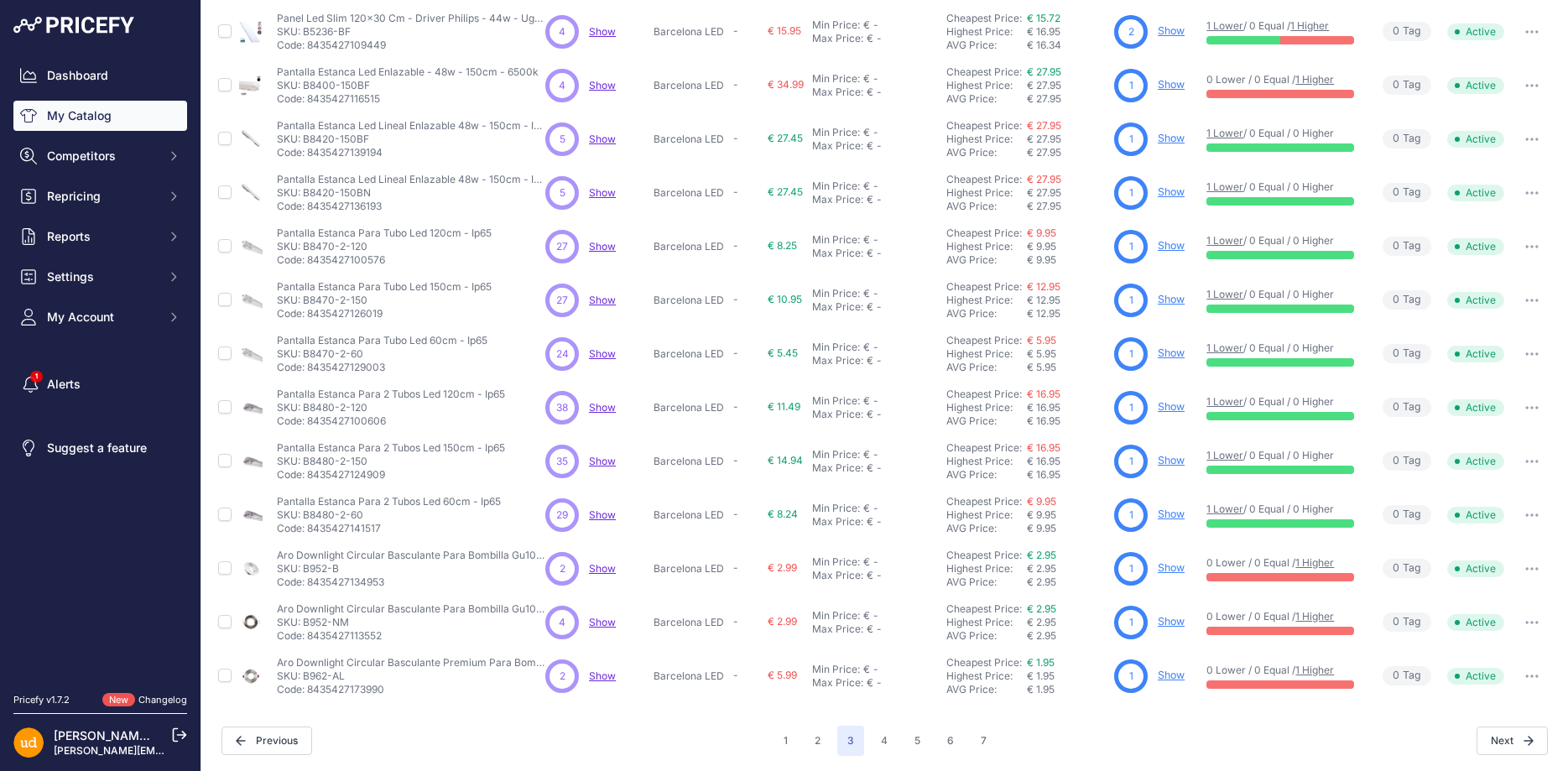
scroll to position [12, 0]
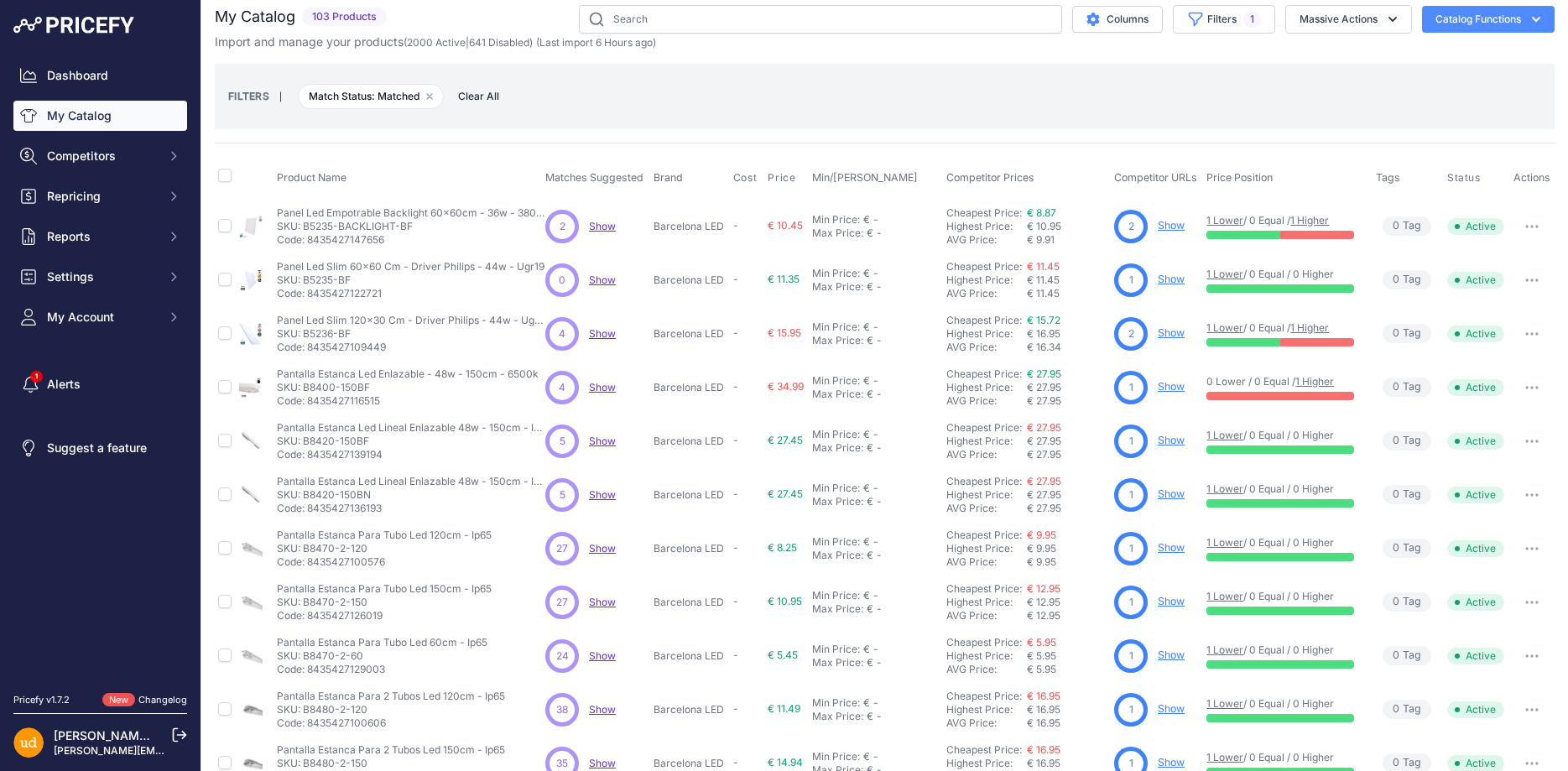
click at [1230, 329] on link "1 Lower" at bounding box center [1225, 327] width 37 height 13
click at [1317, 326] on link "1 Higher" at bounding box center [1310, 327] width 39 height 13
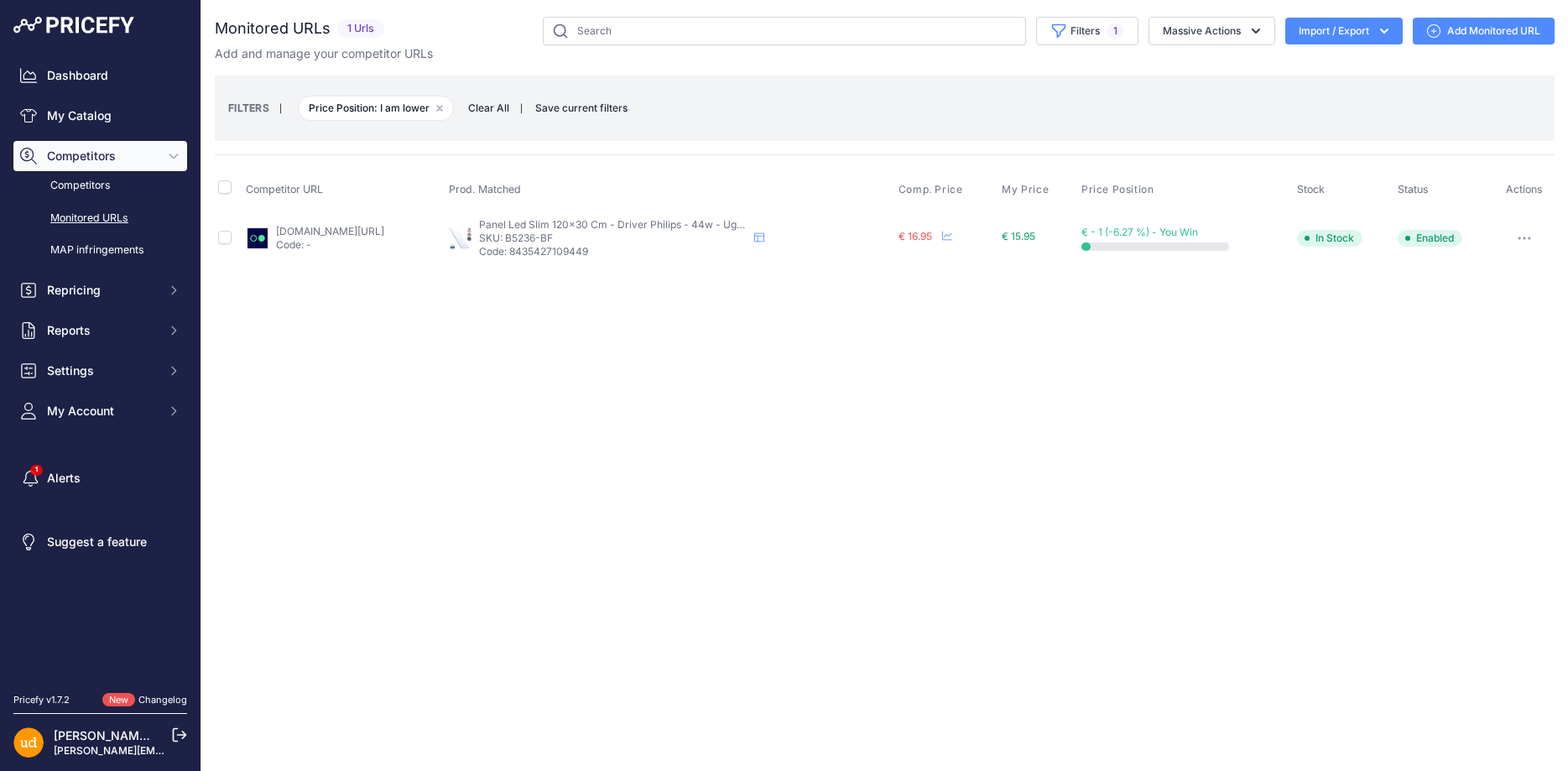
drag, startPoint x: 576, startPoint y: 234, endPoint x: 633, endPoint y: 234, distance: 57.0
click at [633, 234] on p "SKU: B5236-BF" at bounding box center [613, 238] width 269 height 14
copy p "B5236-BF"
